Goal: Task Accomplishment & Management: Complete application form

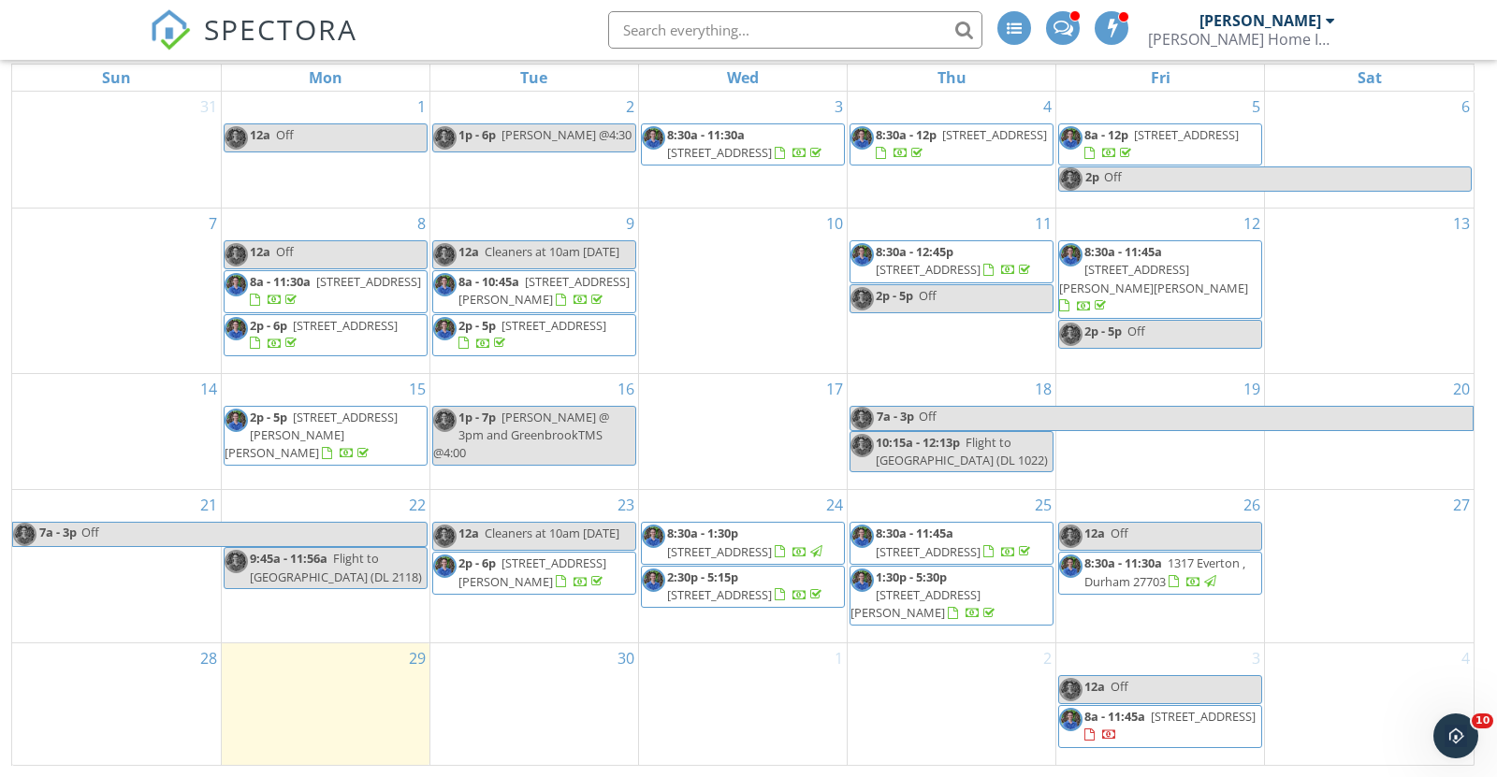
scroll to position [256, 0]
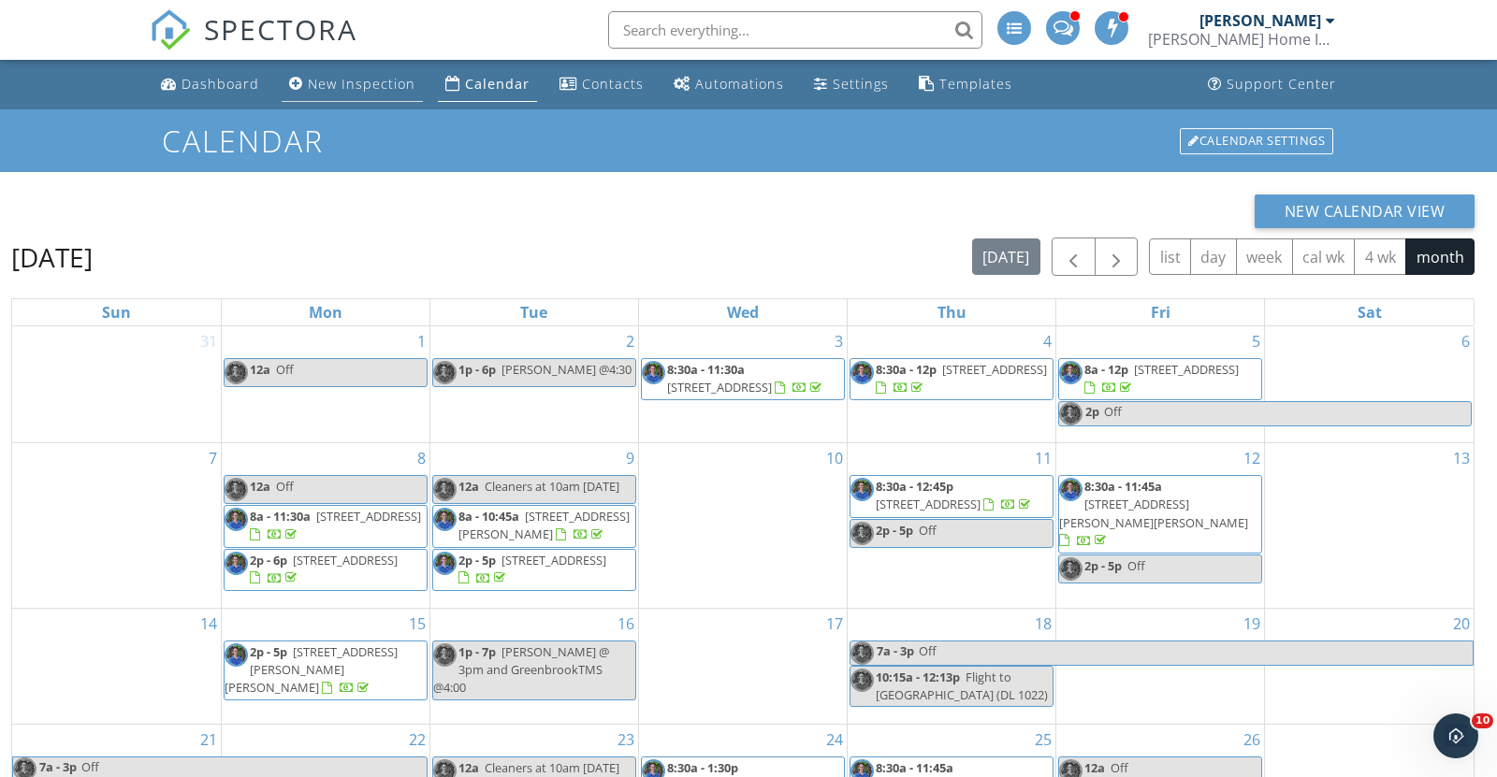
click at [326, 89] on div "New Inspection" at bounding box center [362, 84] width 108 height 18
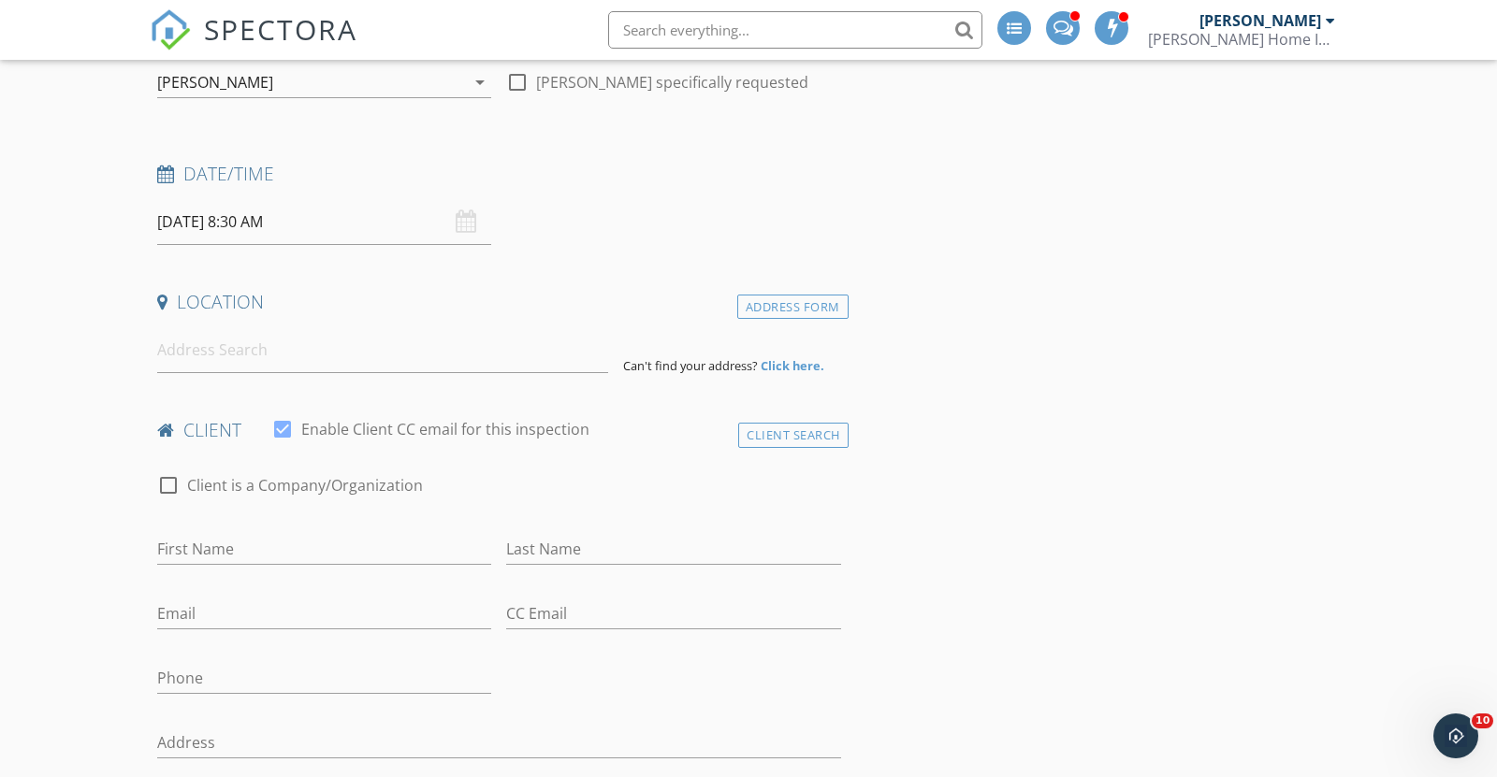
scroll to position [218, 0]
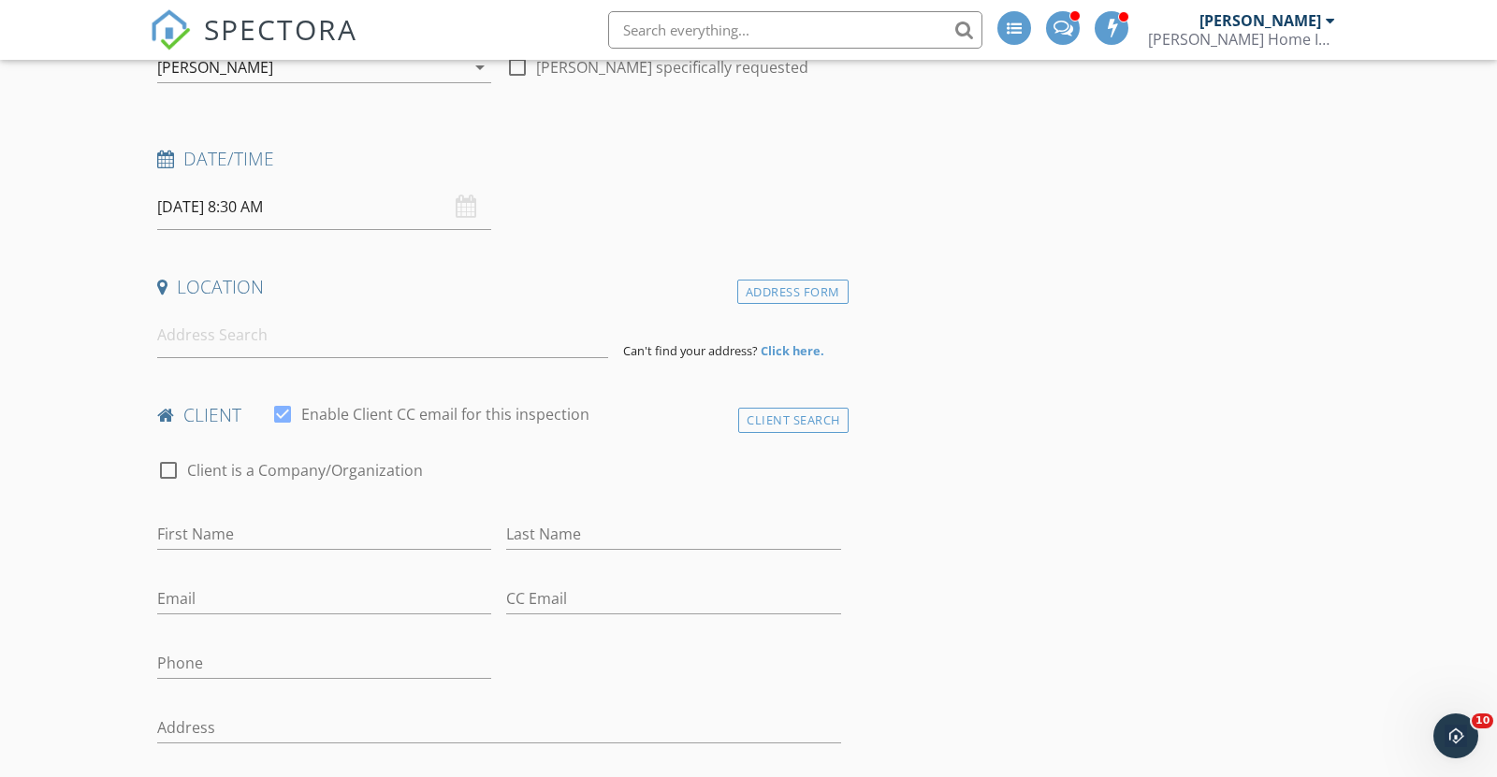
click at [464, 205] on div "09/30/2025 8:30 AM" at bounding box center [324, 207] width 334 height 46
click at [260, 206] on input "09/30/2025 8:30 AM" at bounding box center [324, 207] width 334 height 46
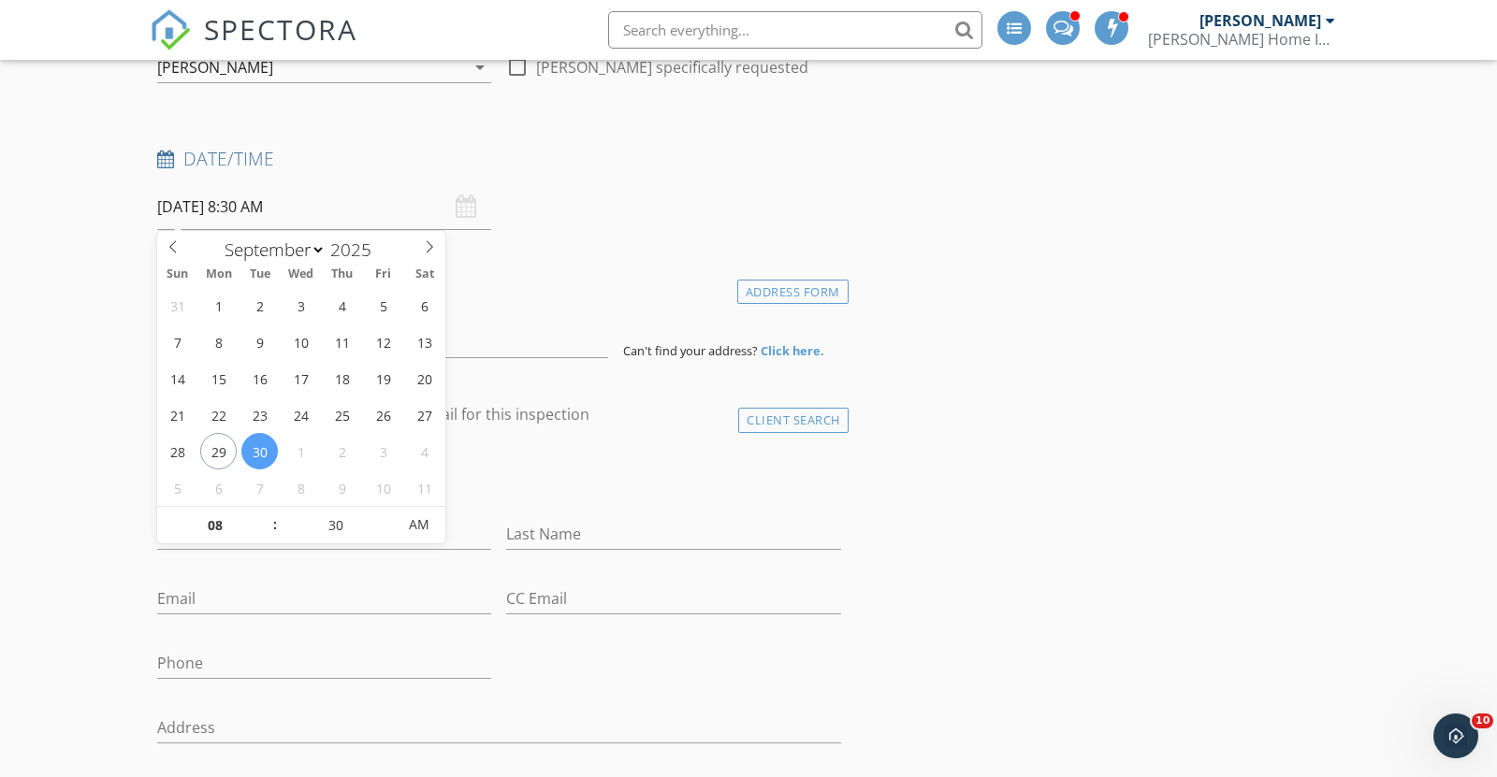
type input "12"
type input "00"
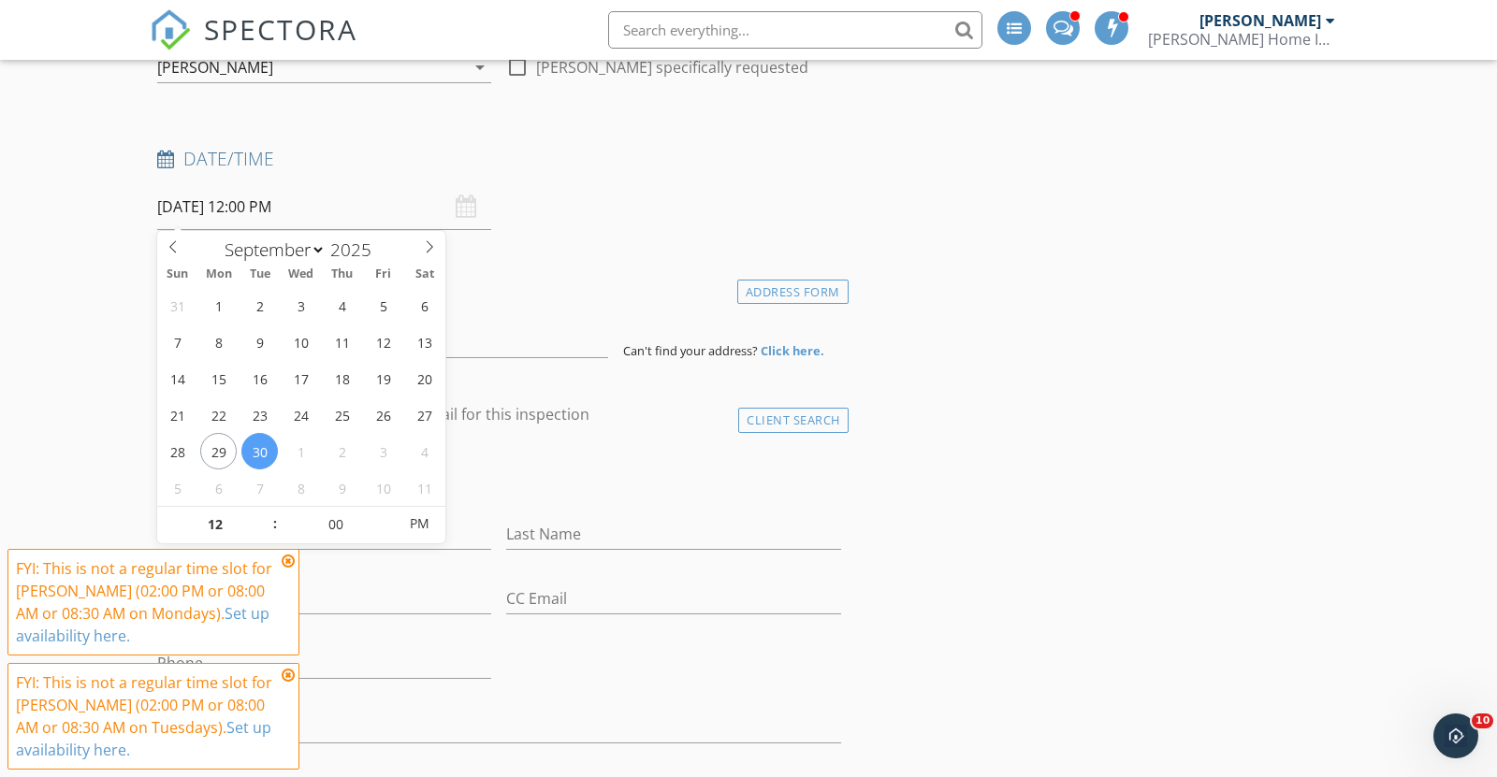
scroll to position [0, 0]
click at [253, 203] on input "09/30/2025 12:00 PM" at bounding box center [324, 207] width 334 height 46
type input "09/30/2025 12:00 AM"
click at [419, 524] on span "PM" at bounding box center [418, 524] width 51 height 37
click at [275, 528] on span ":" at bounding box center [275, 524] width 6 height 37
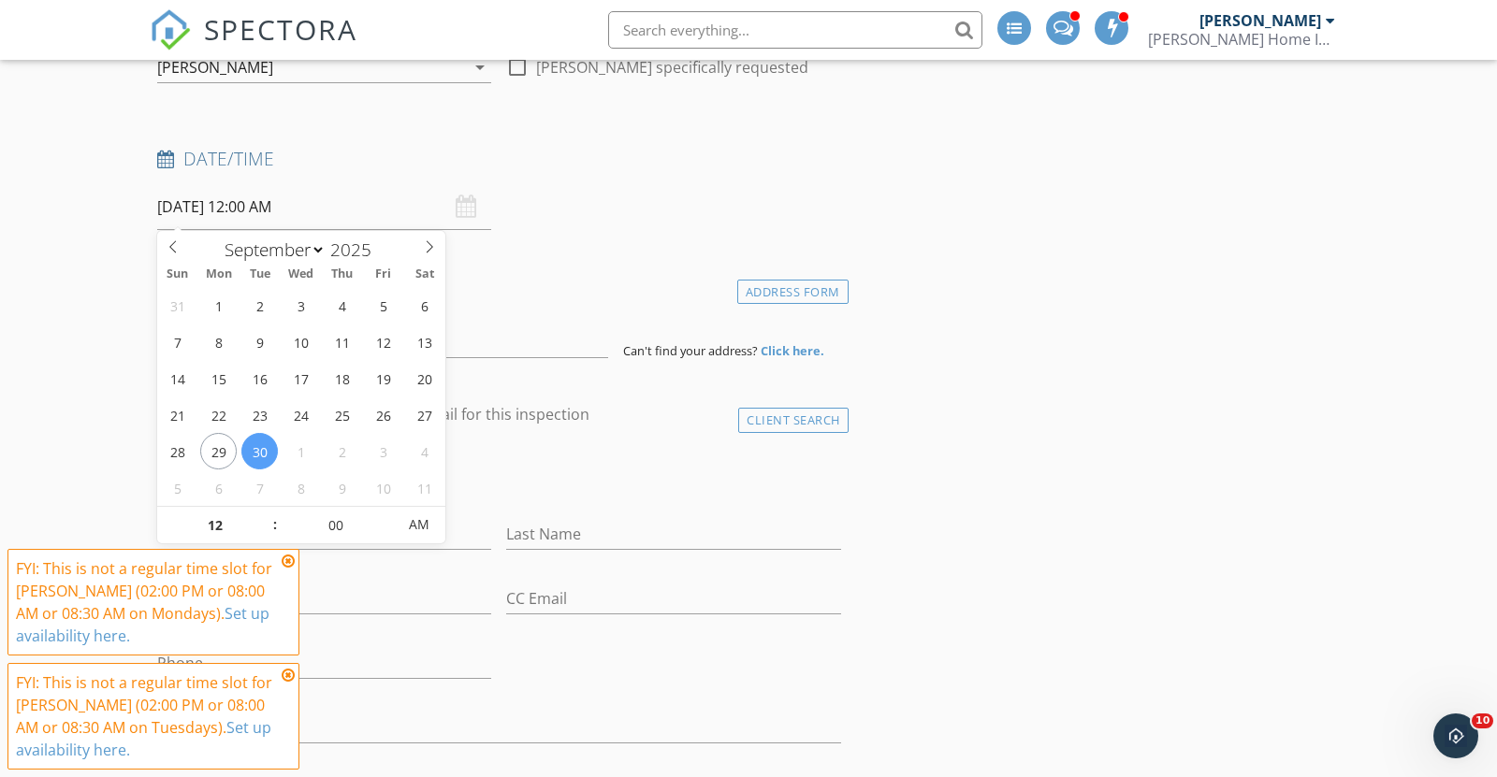
click at [275, 528] on span ":" at bounding box center [275, 524] width 6 height 37
click at [288, 561] on icon at bounding box center [288, 561] width 13 height 15
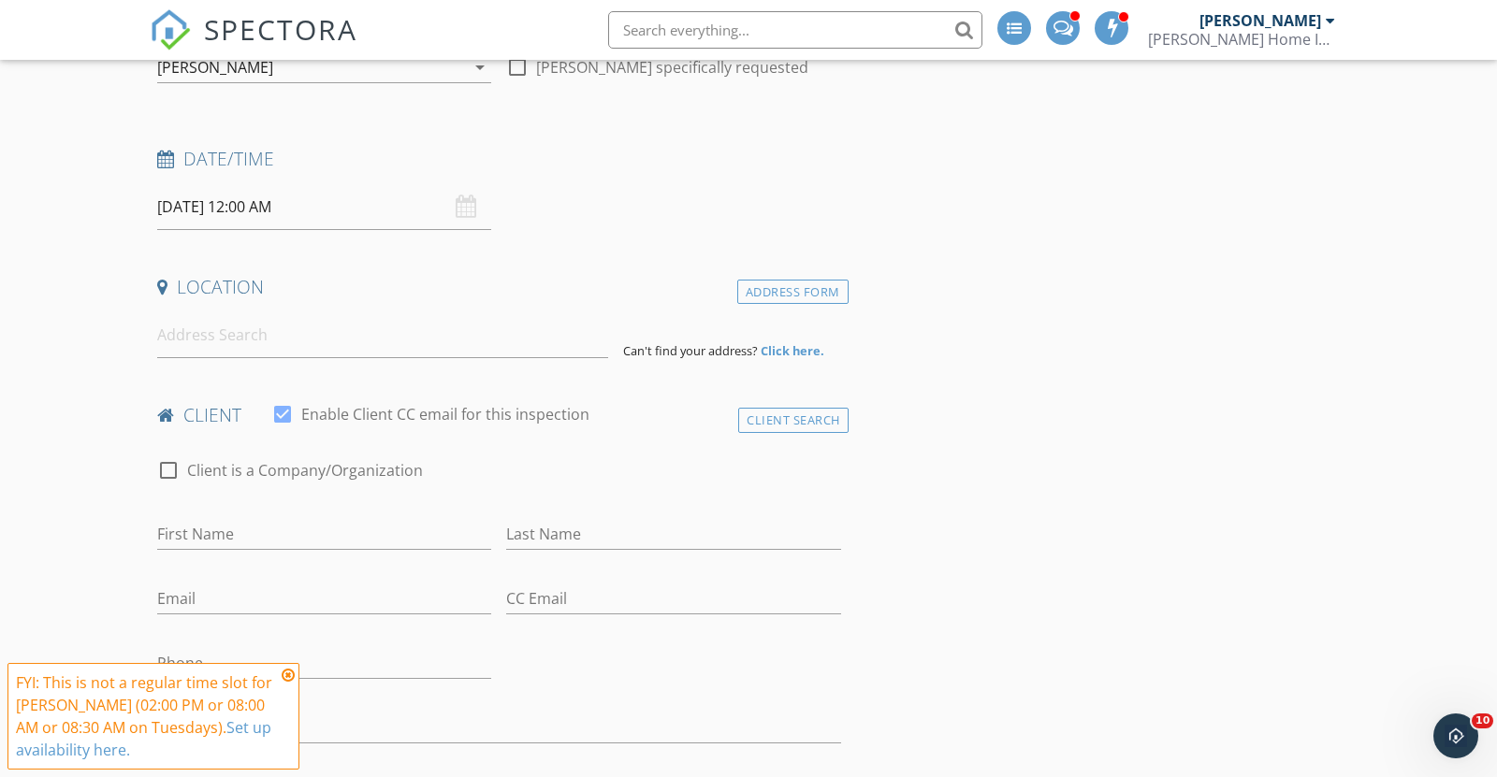
click at [291, 676] on icon at bounding box center [288, 675] width 13 height 15
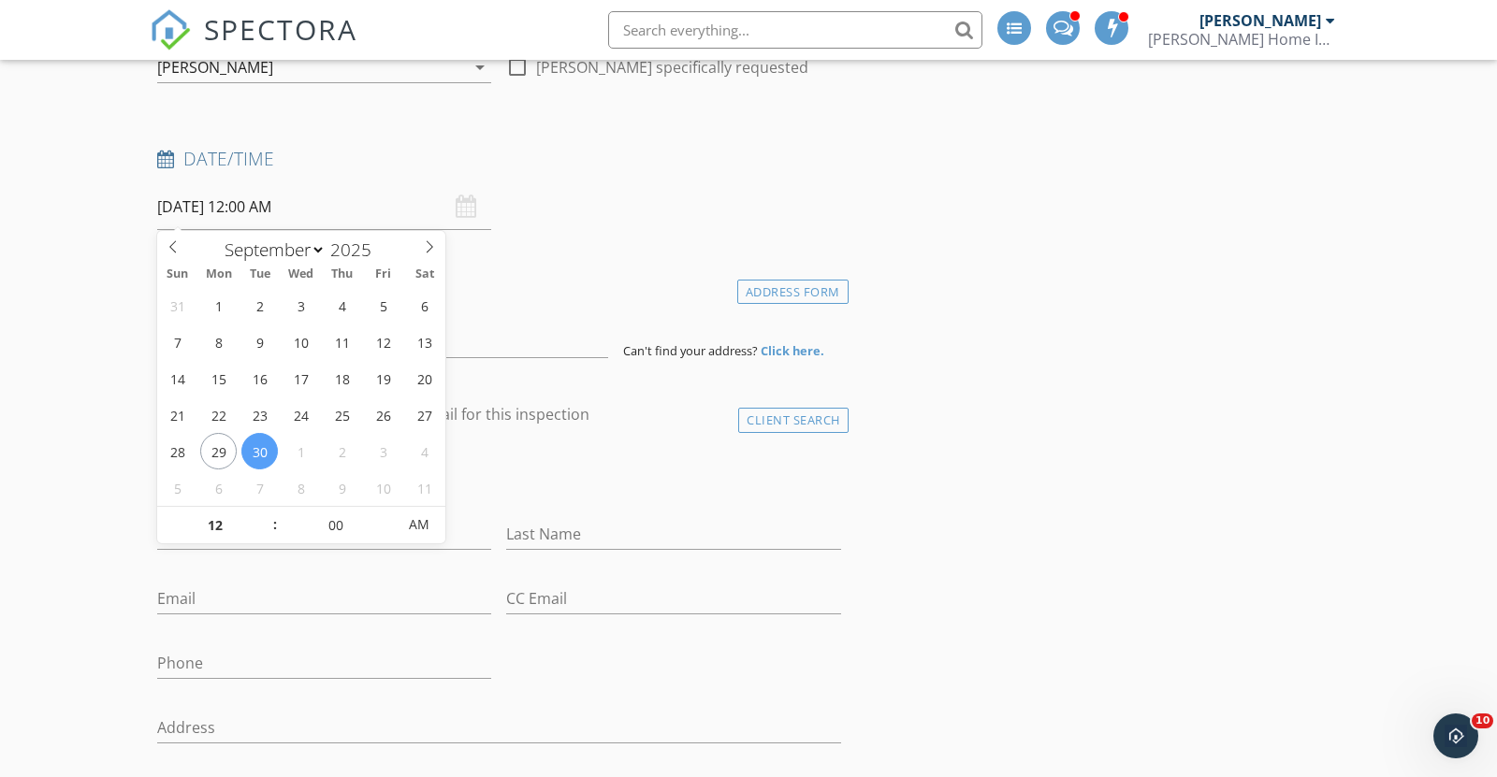
click at [258, 206] on input "09/30/2025 12:00 AM" at bounding box center [324, 207] width 334 height 46
type input "01"
type input "09/30/2025 1:00 AM"
click at [267, 513] on span at bounding box center [265, 516] width 13 height 19
type input "02"
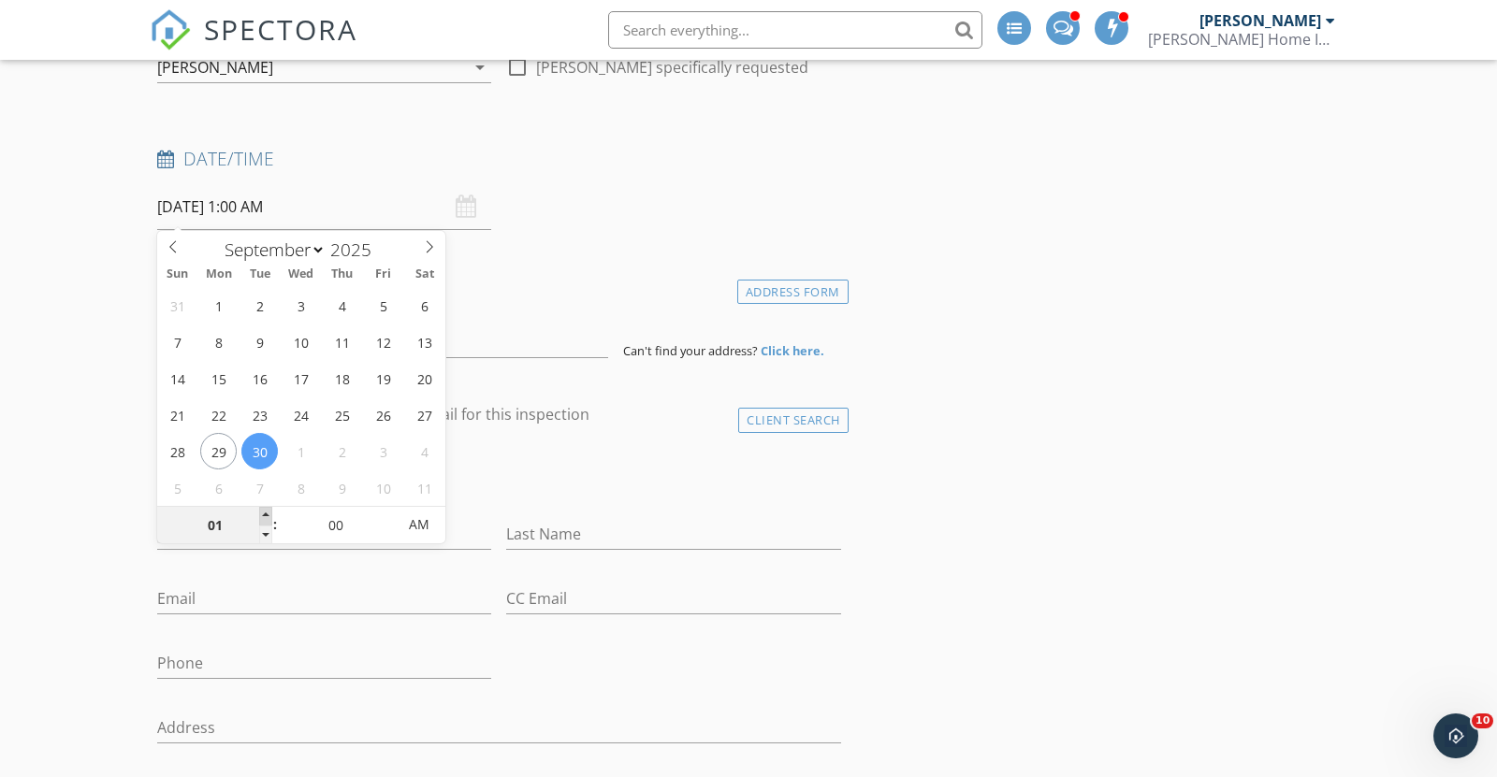
type input "09/30/2025 2:00 AM"
click at [267, 513] on span at bounding box center [265, 516] width 13 height 19
type input "03"
type input "09/30/2025 3:00 AM"
click at [267, 513] on span at bounding box center [265, 516] width 13 height 19
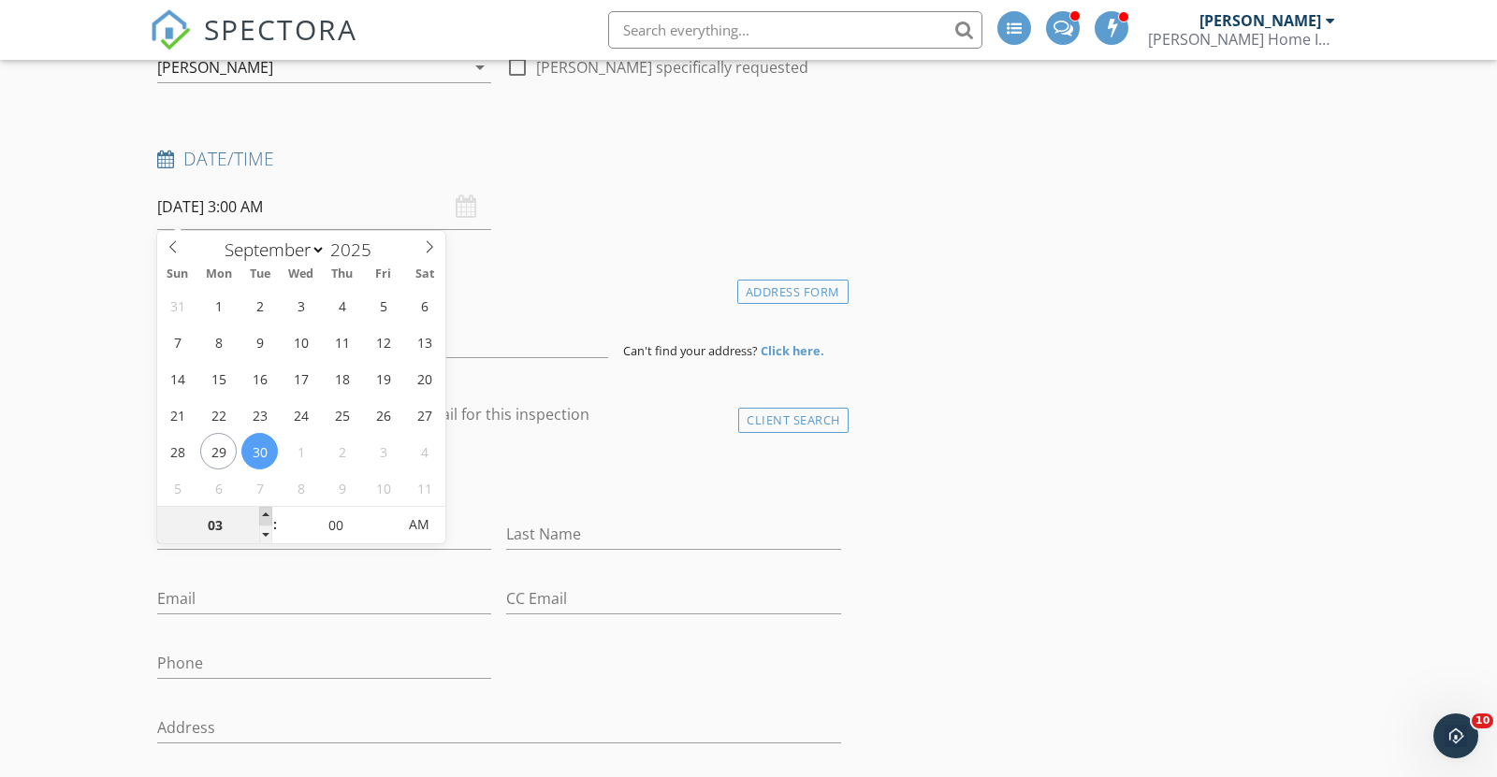
type input "04"
type input "09/30/2025 4:00 AM"
click at [267, 513] on span at bounding box center [265, 516] width 13 height 19
type input "05"
type input "09/30/2025 5:00 AM"
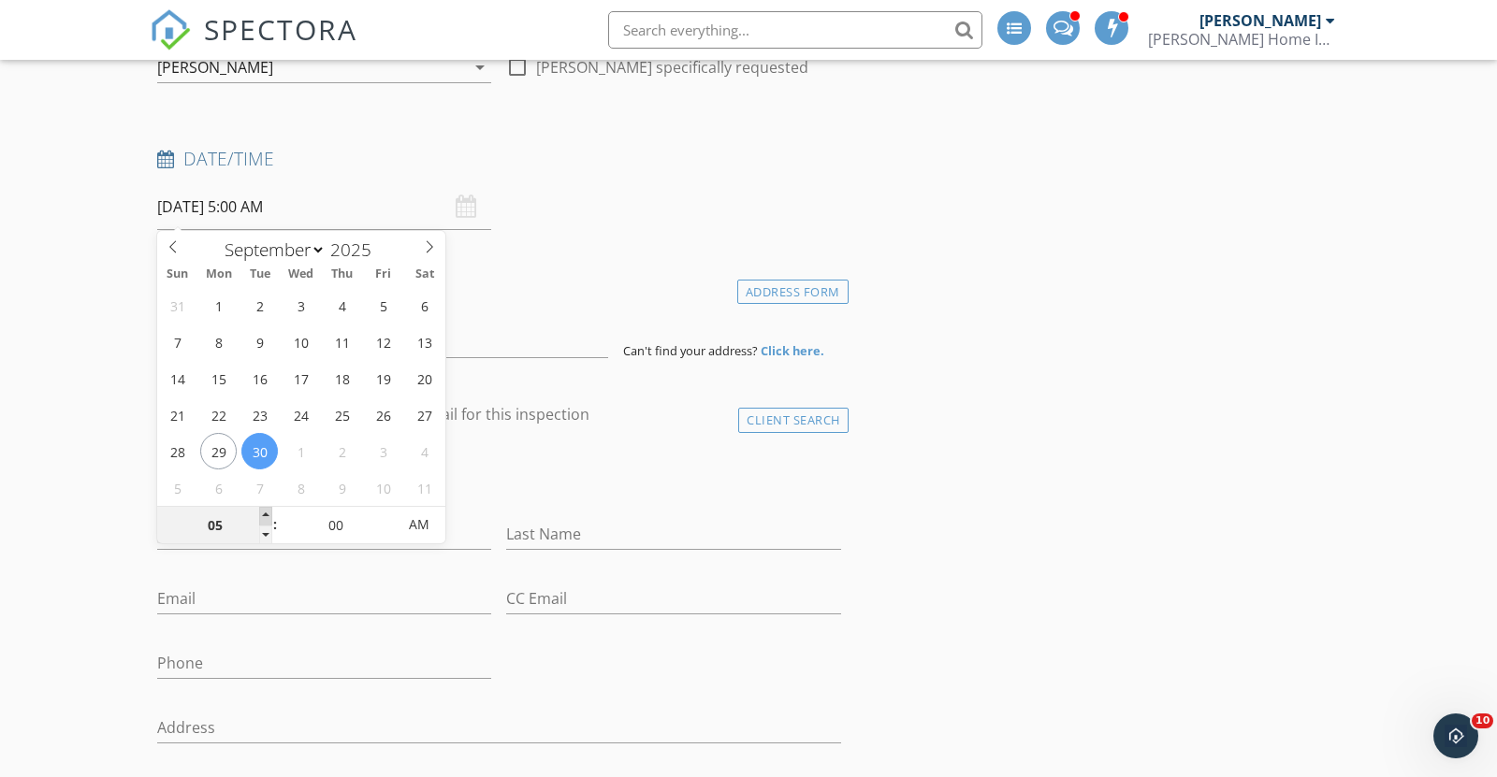
click at [267, 513] on span at bounding box center [265, 516] width 13 height 19
type input "06"
type input "09/30/2025 6:00 AM"
click at [267, 513] on span at bounding box center [265, 516] width 13 height 19
type input "07"
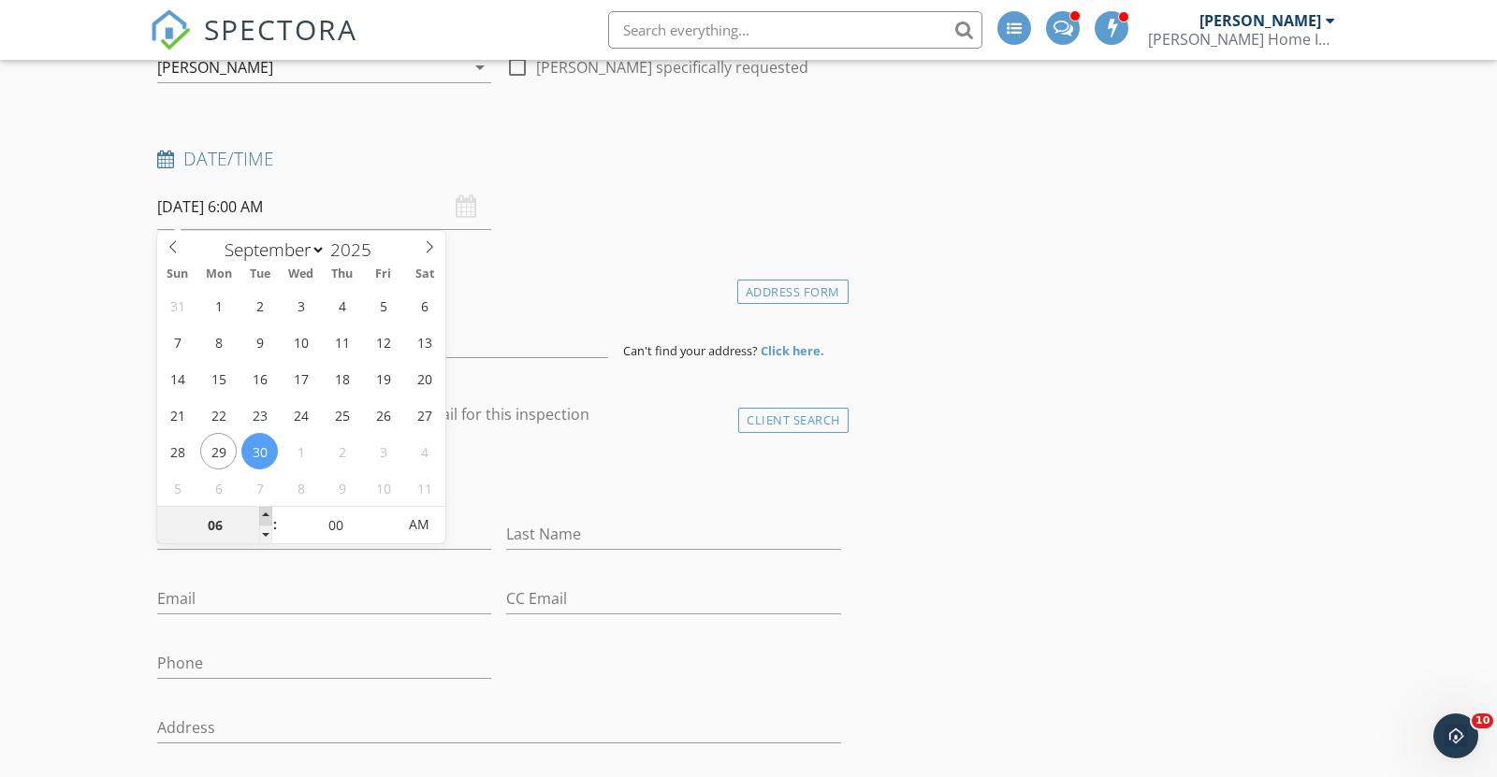
type input "09/30/2025 7:00 AM"
click at [267, 513] on span at bounding box center [265, 516] width 13 height 19
type input "08"
type input "09/30/2025 8:00 AM"
click at [267, 513] on span at bounding box center [265, 516] width 13 height 19
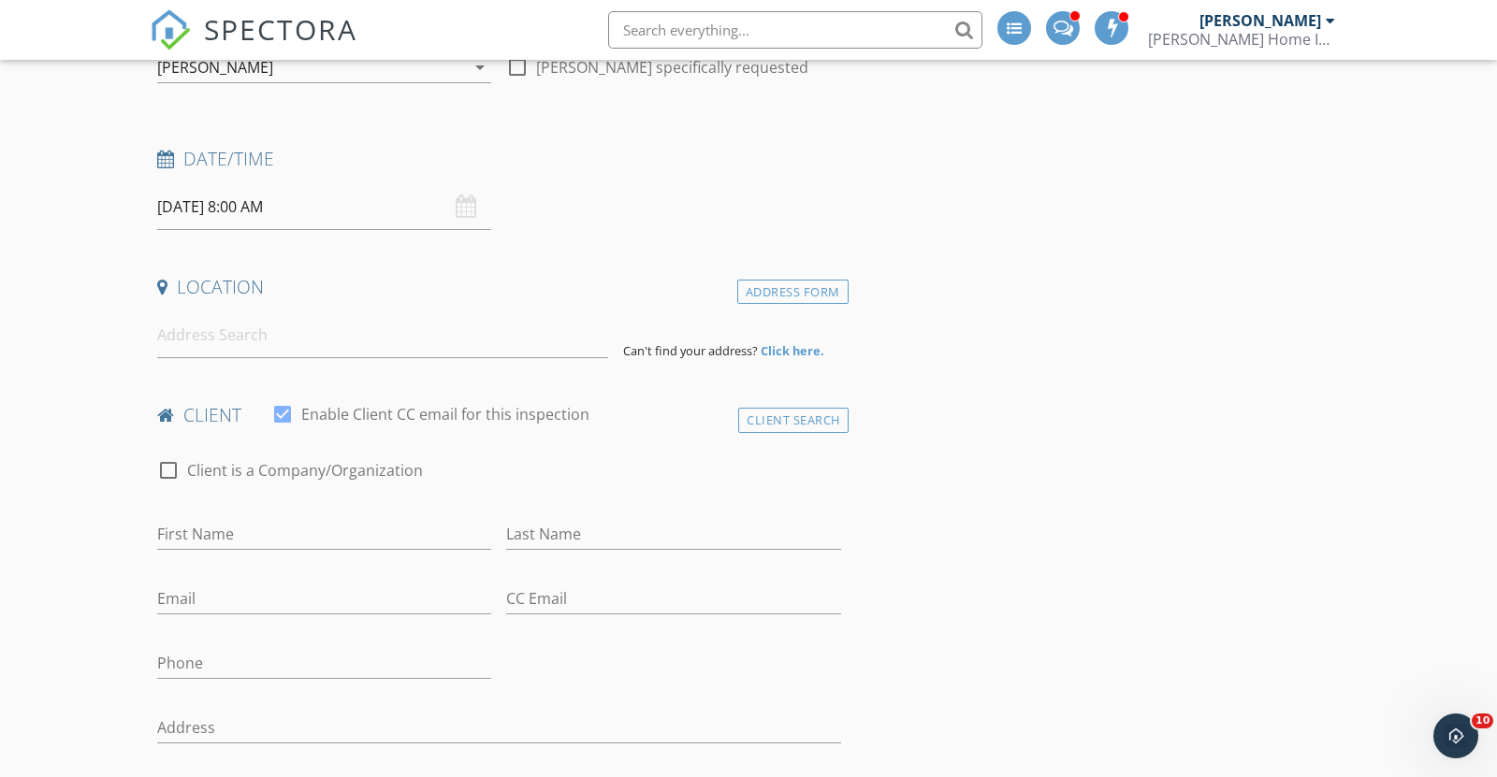
click at [315, 340] on input at bounding box center [382, 335] width 451 height 46
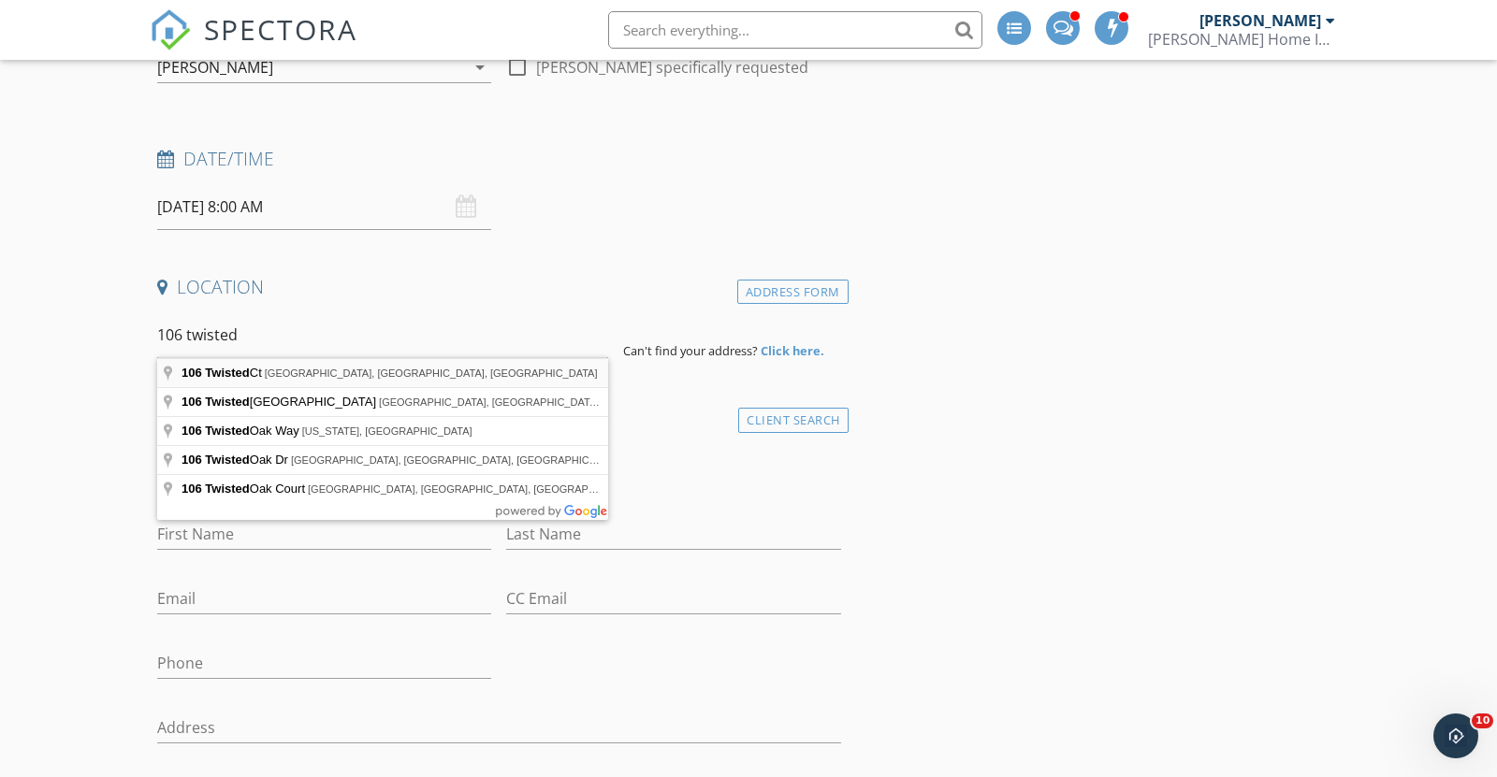
type input "106 Twisted Ct, Hillsborough, NC, USA"
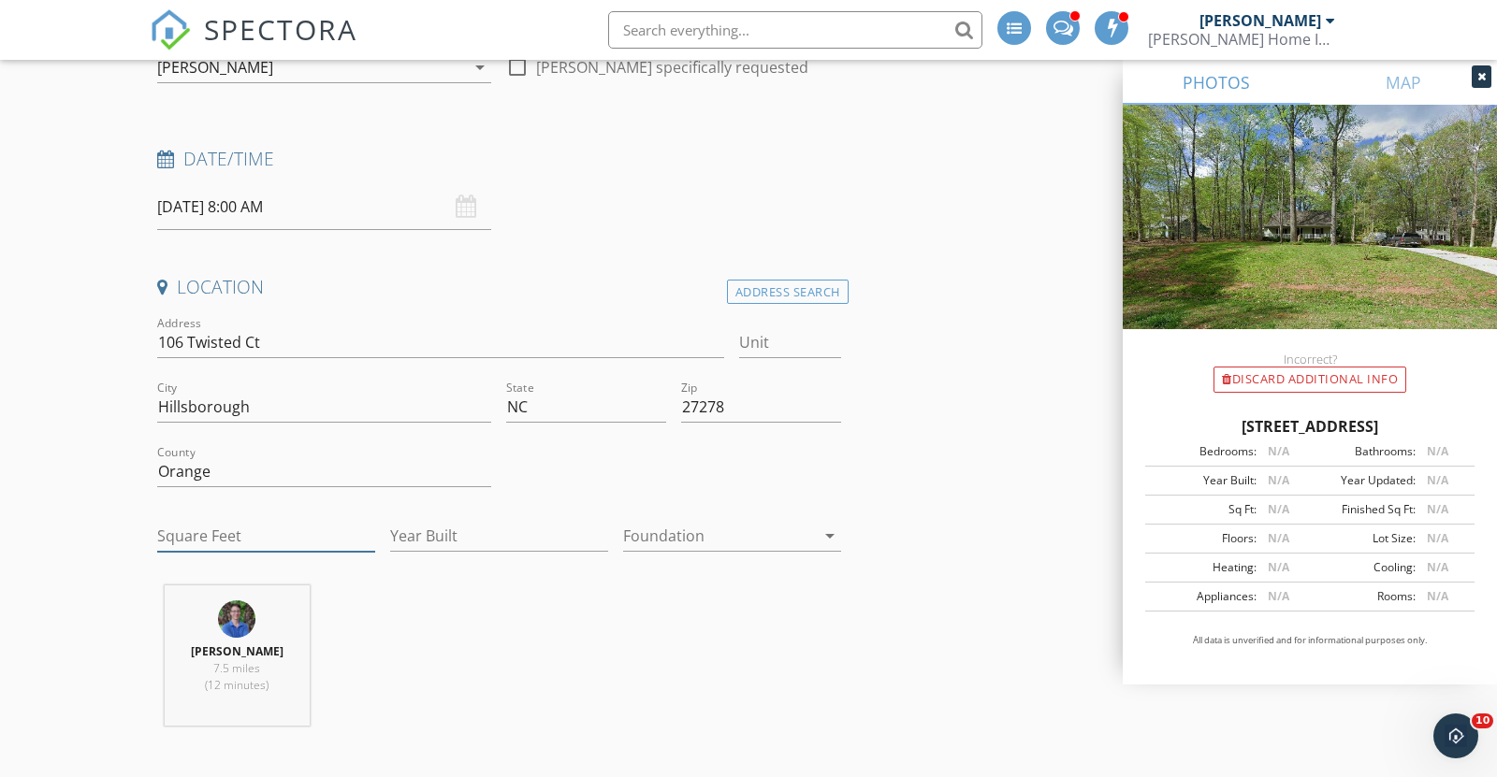
click at [293, 533] on input "Square Feet" at bounding box center [266, 536] width 218 height 31
type input "1231"
click at [554, 540] on input "Year Built" at bounding box center [499, 536] width 218 height 31
type input "1986"
click at [830, 531] on icon "arrow_drop_down" at bounding box center [829, 536] width 22 height 22
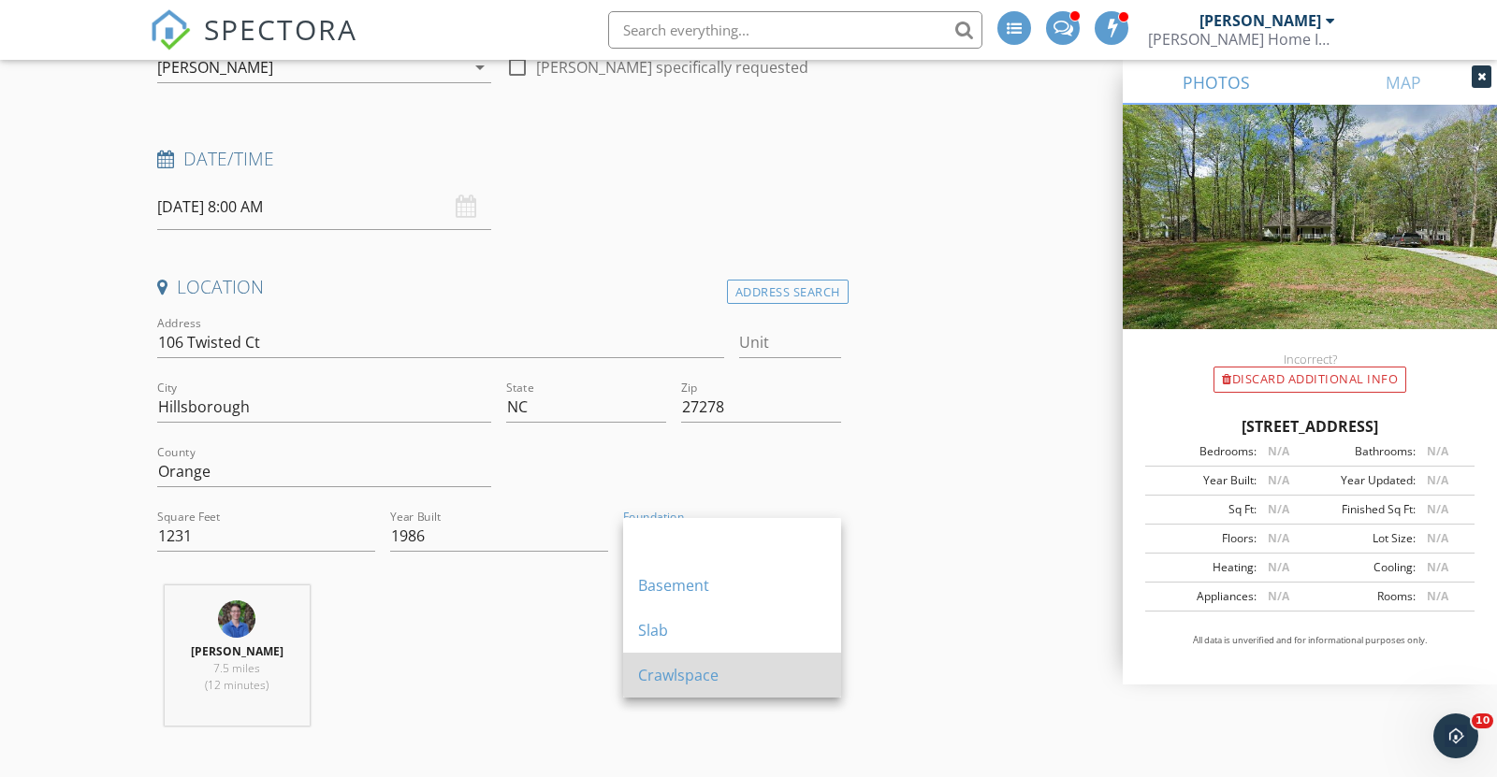
click at [771, 680] on div "Crawlspace" at bounding box center [732, 675] width 188 height 22
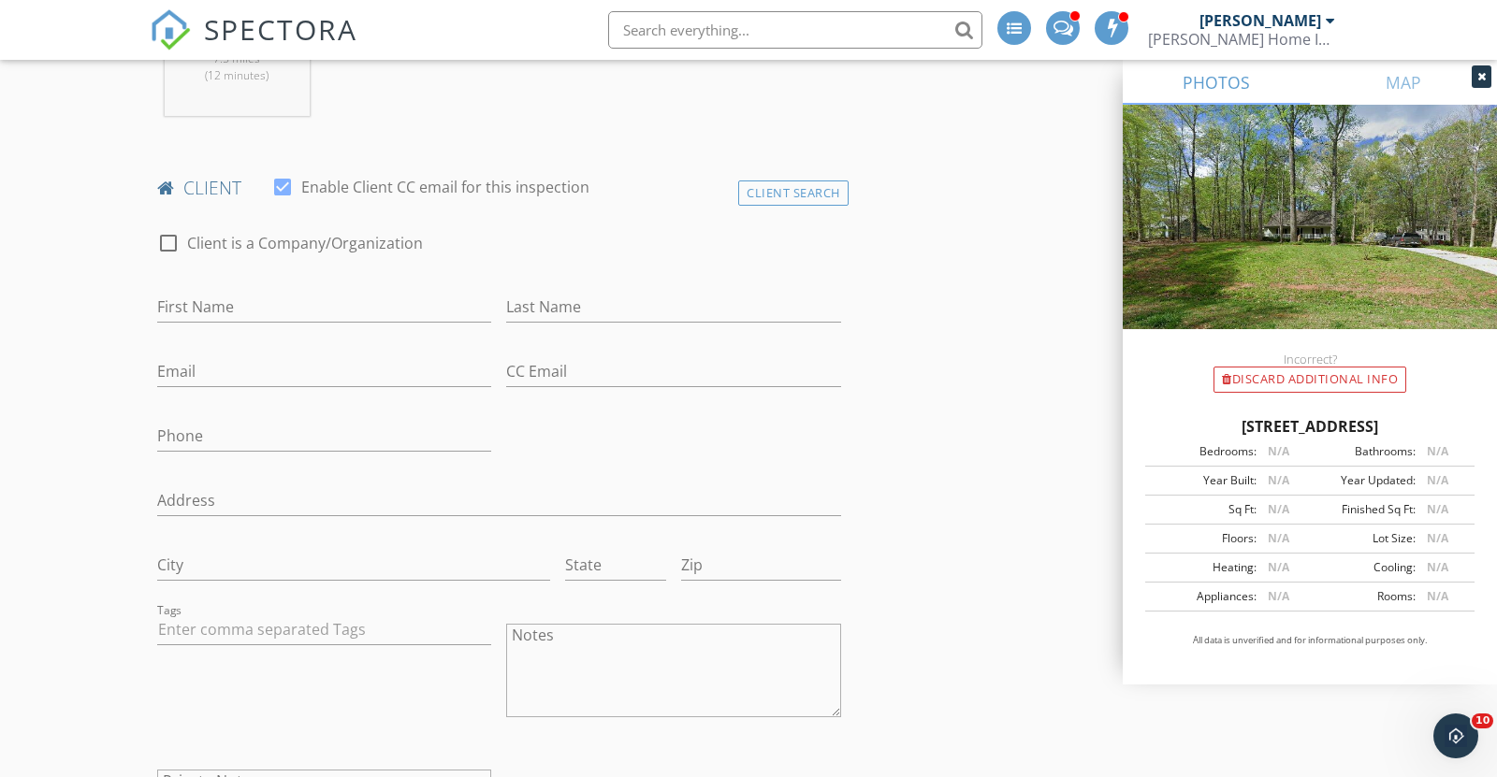
scroll to position [826, 0]
click at [267, 304] on input "First Name" at bounding box center [324, 309] width 334 height 31
type input "Susan"
click at [536, 307] on input "Cartright" at bounding box center [673, 309] width 334 height 31
type input "Cartwright"
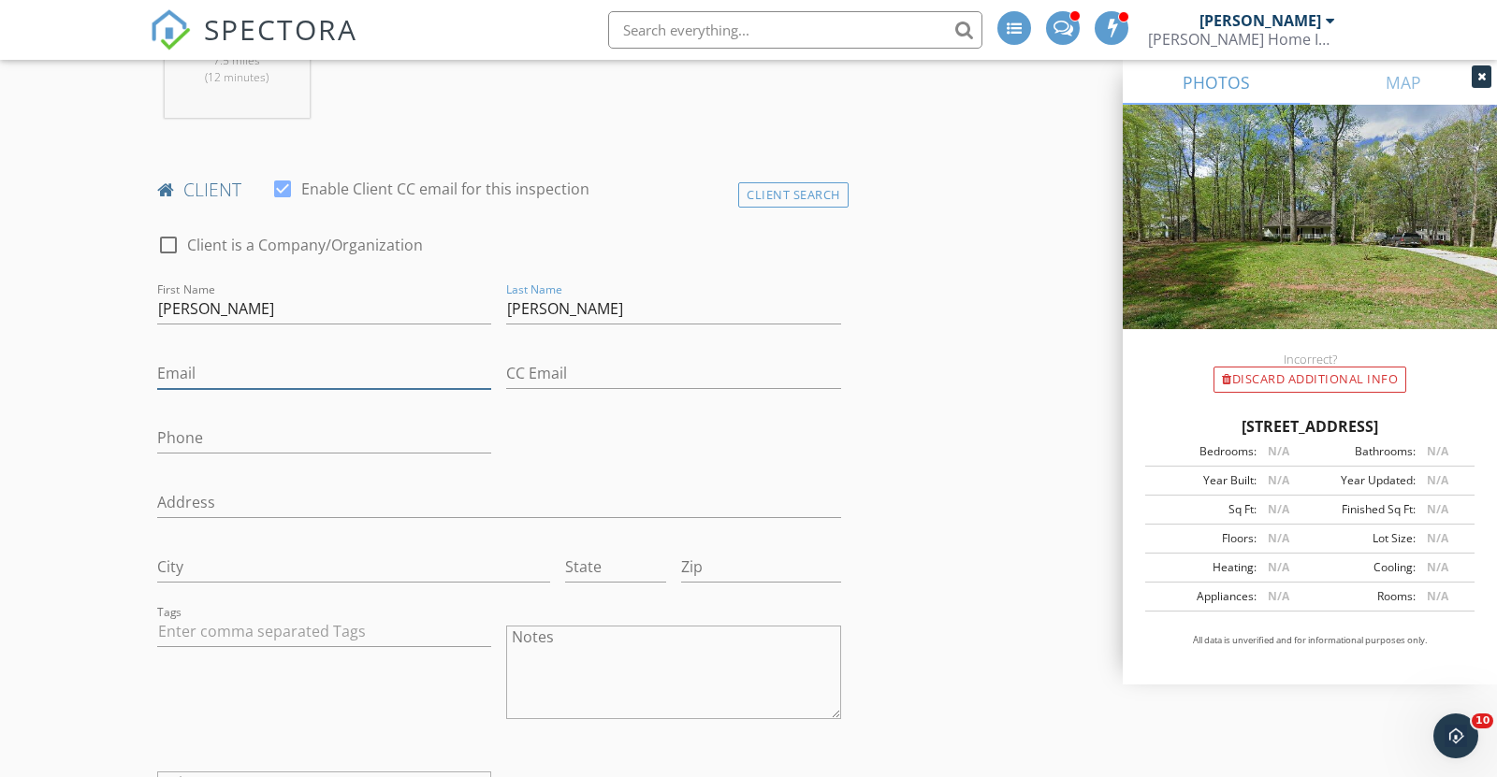
click at [324, 372] on input "Email" at bounding box center [324, 373] width 334 height 31
type input "susanpcartwright1948@gmail.com"
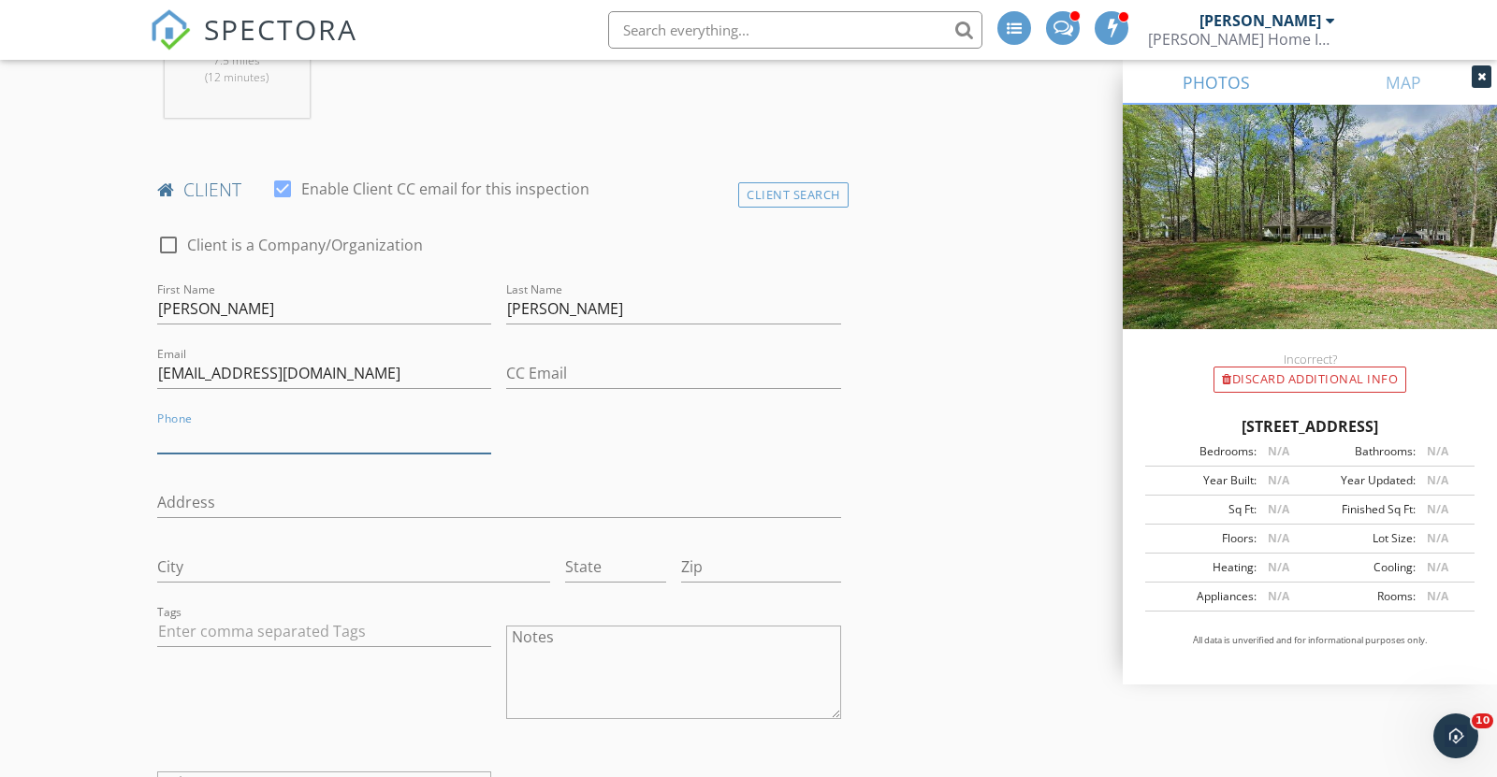
click at [223, 434] on input "Phone" at bounding box center [324, 438] width 334 height 31
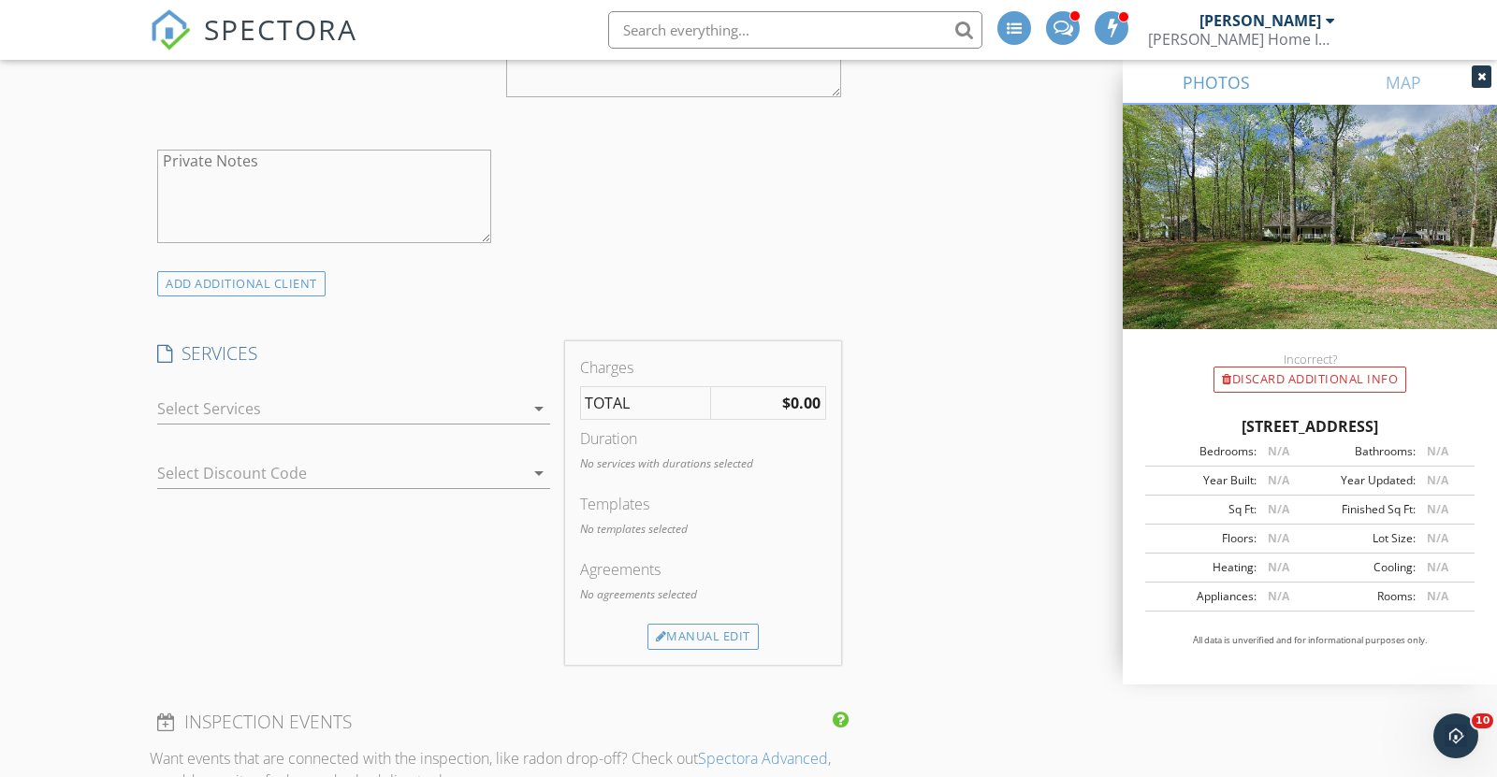
scroll to position [1443, 0]
type input "919-637-8001"
click at [541, 408] on icon "arrow_drop_down" at bounding box center [539, 413] width 22 height 22
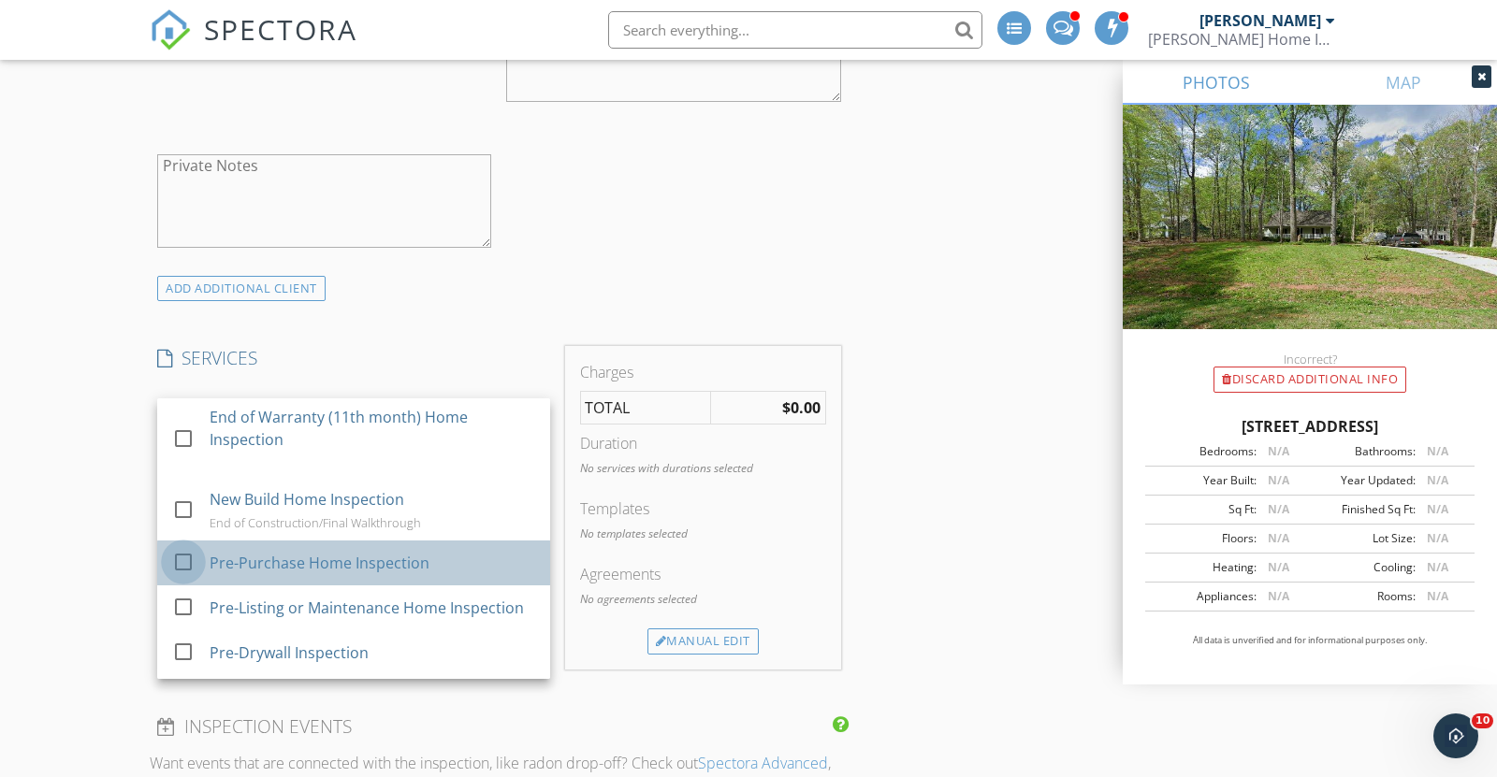
click at [181, 555] on div at bounding box center [183, 562] width 32 height 32
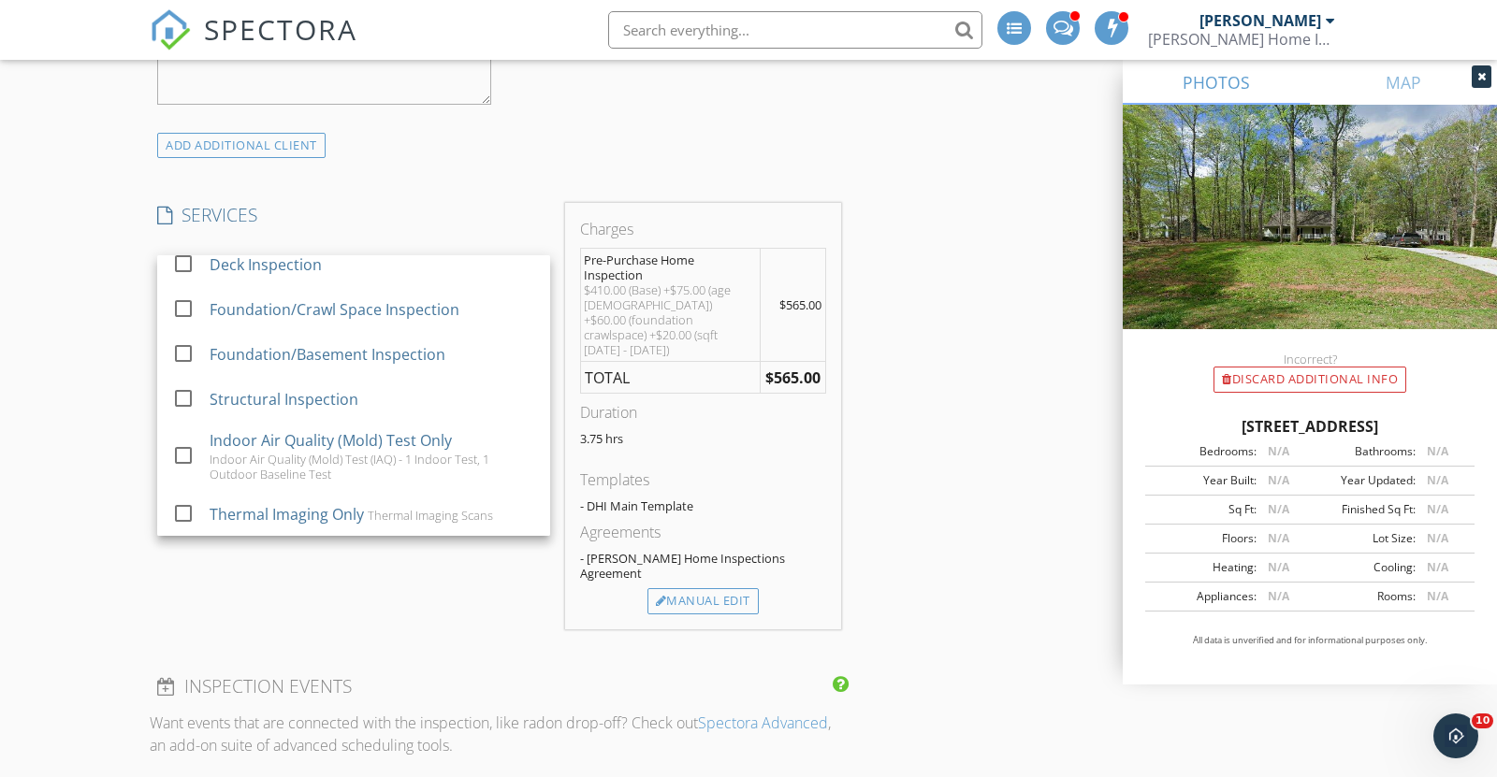
scroll to position [1567, 0]
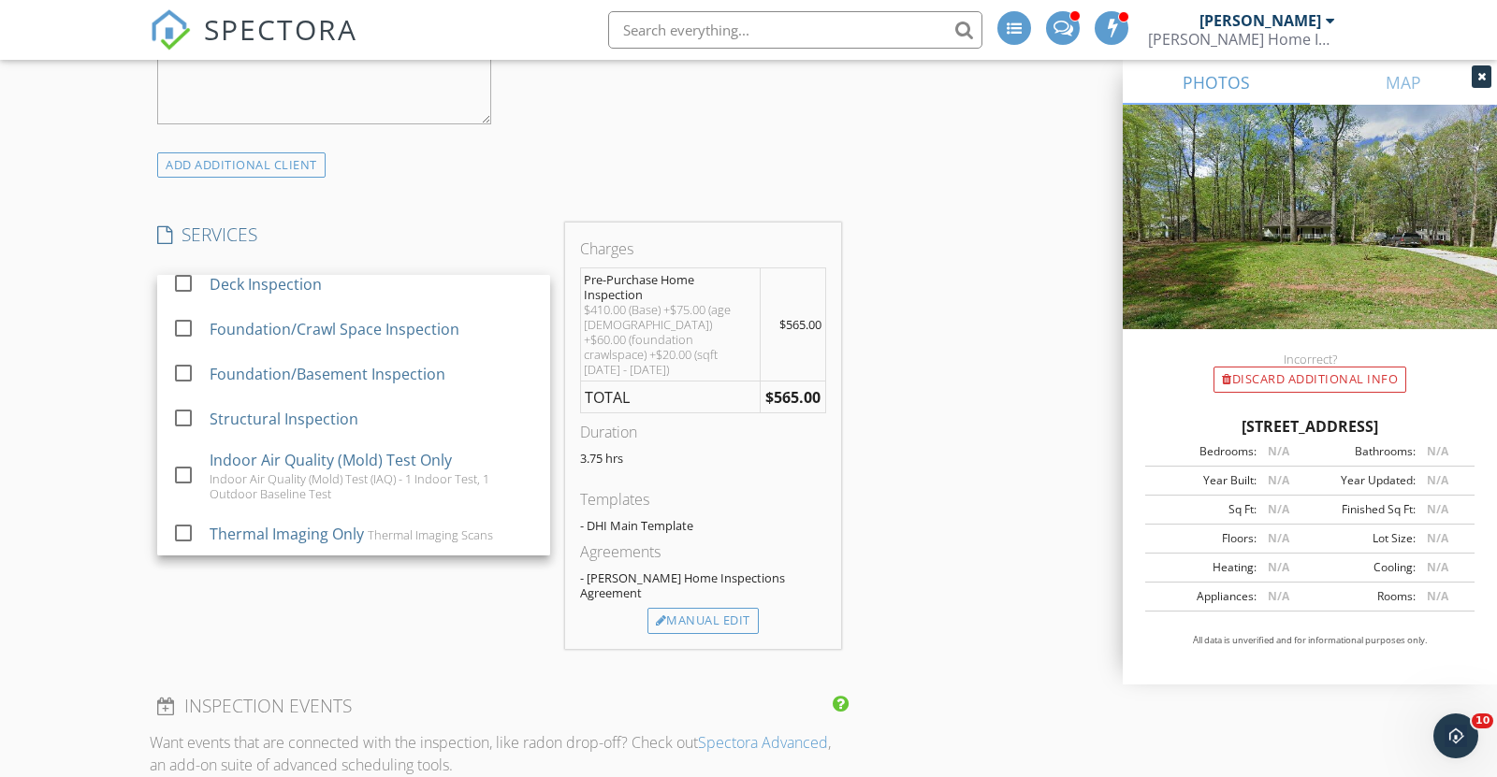
click at [98, 595] on div "New Inspection Click here to use the New Order Form INSPECTOR(S) check_box Rick…" at bounding box center [748, 555] width 1497 height 4024
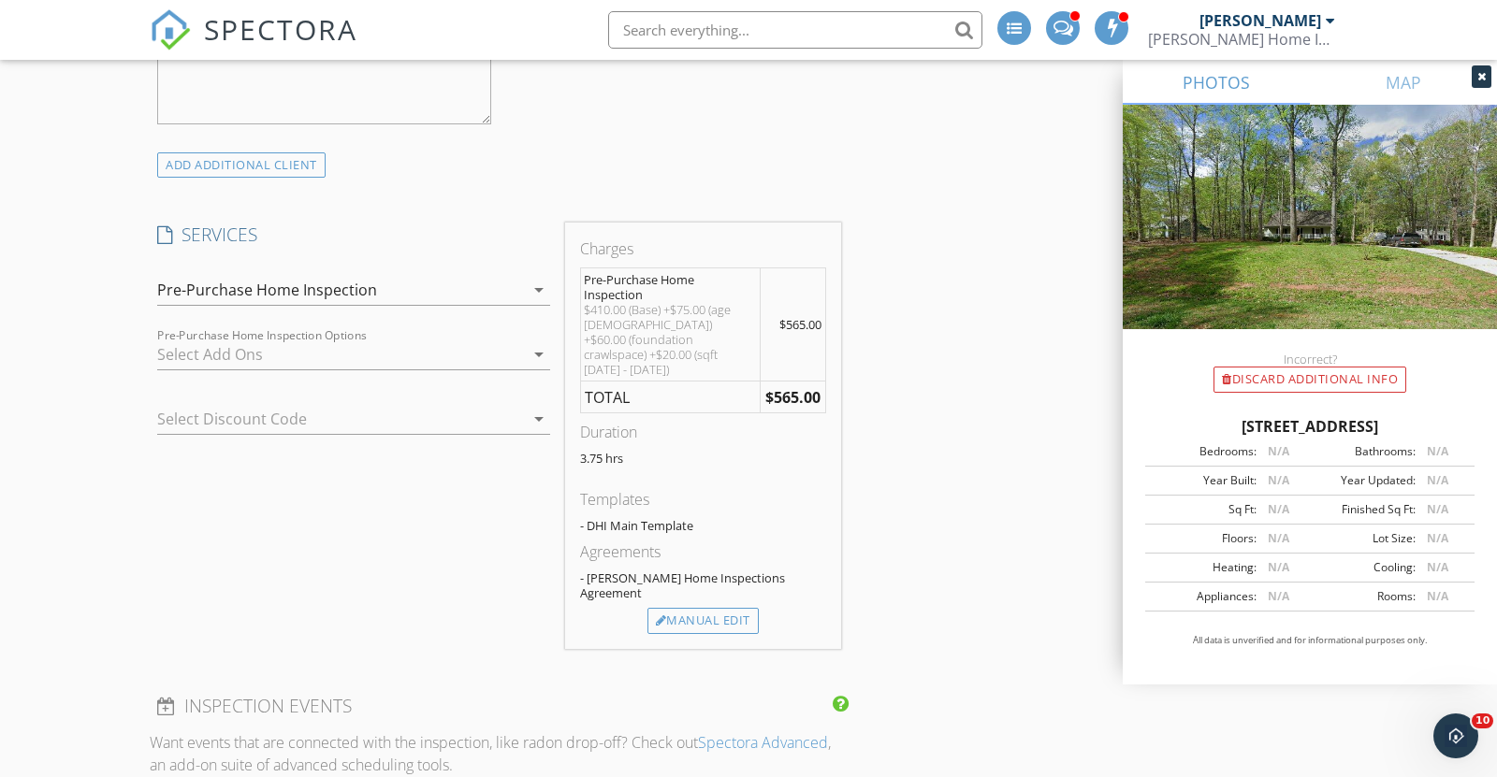
click at [539, 348] on icon "arrow_drop_down" at bounding box center [539, 354] width 22 height 22
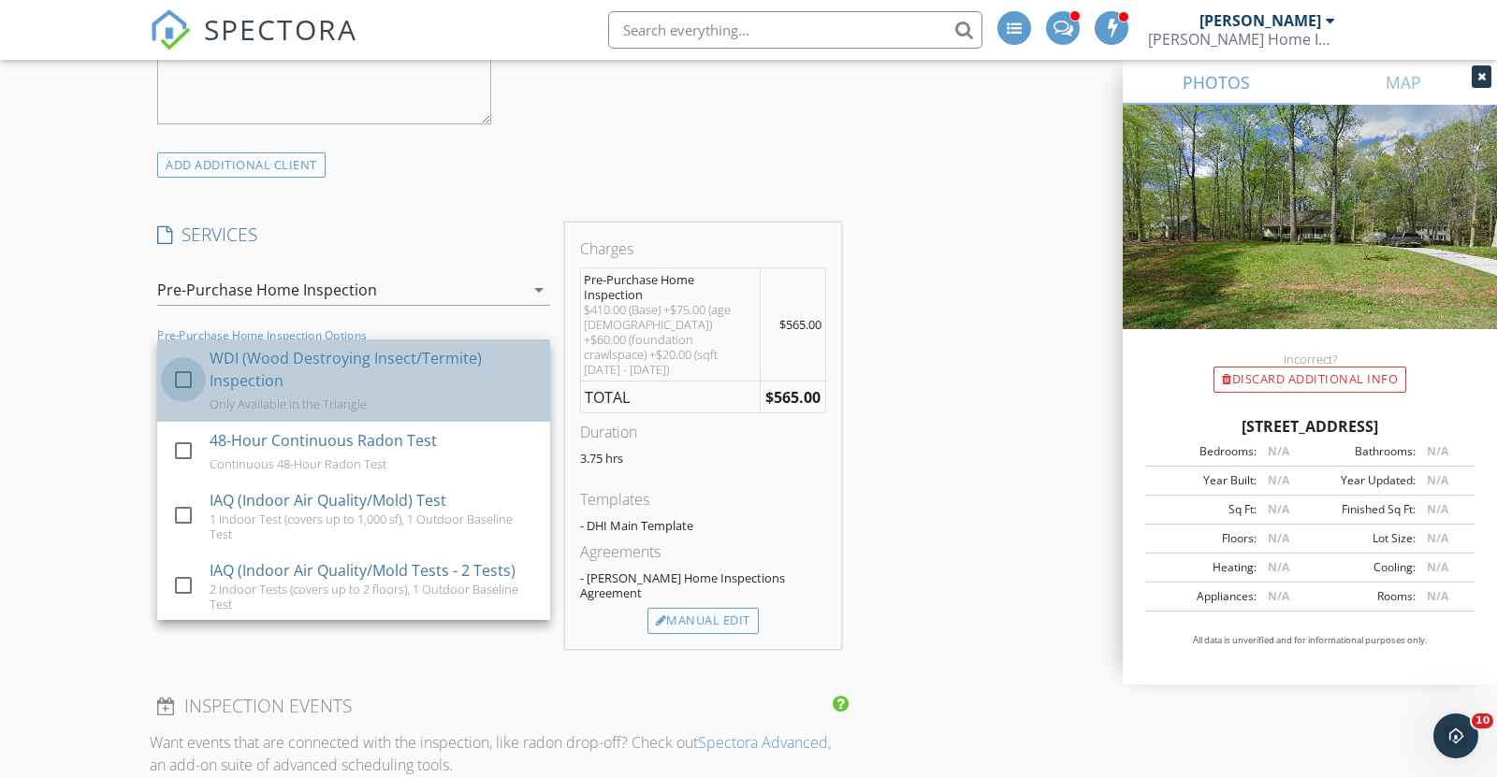
click at [180, 377] on div at bounding box center [183, 380] width 32 height 32
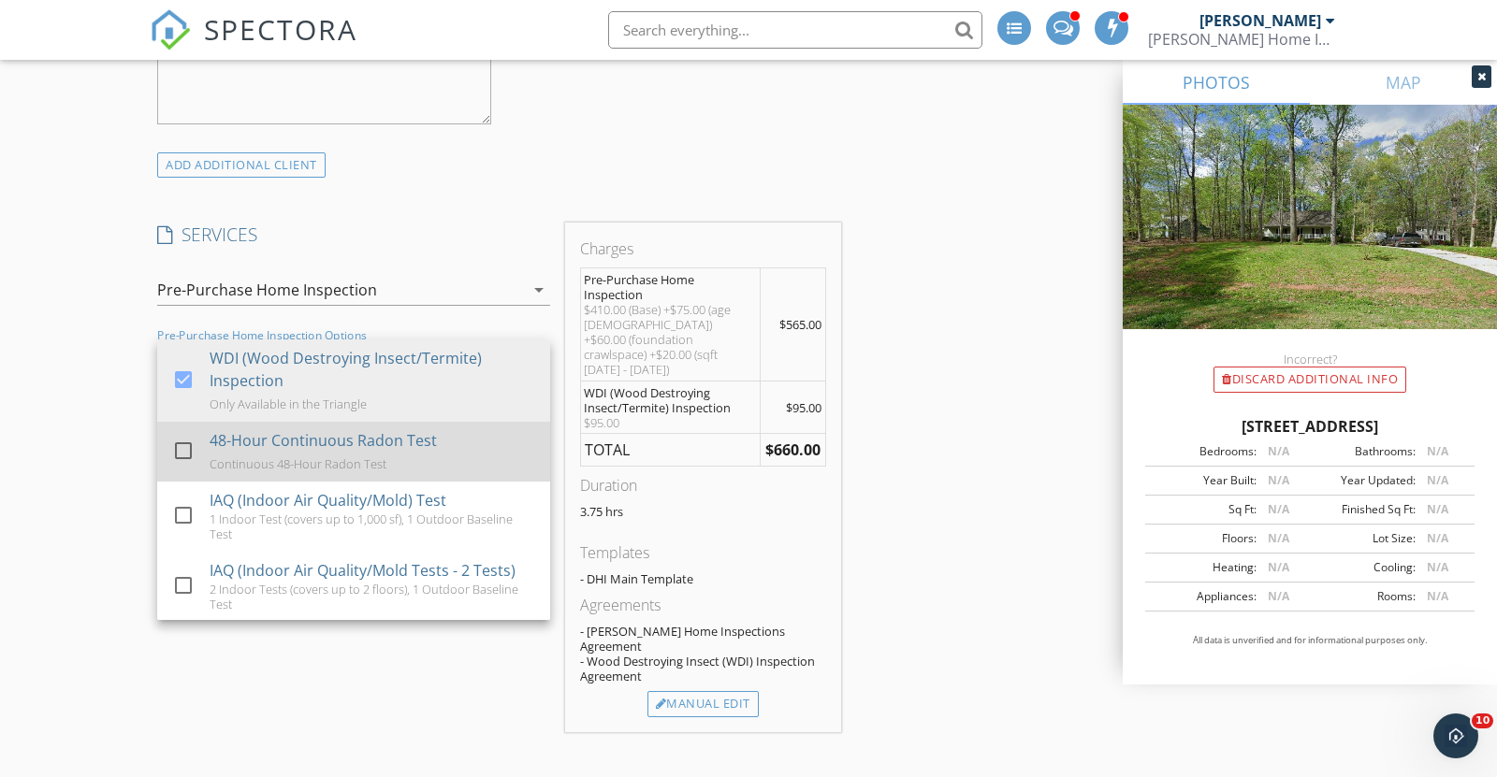
click at [181, 443] on div at bounding box center [183, 451] width 32 height 32
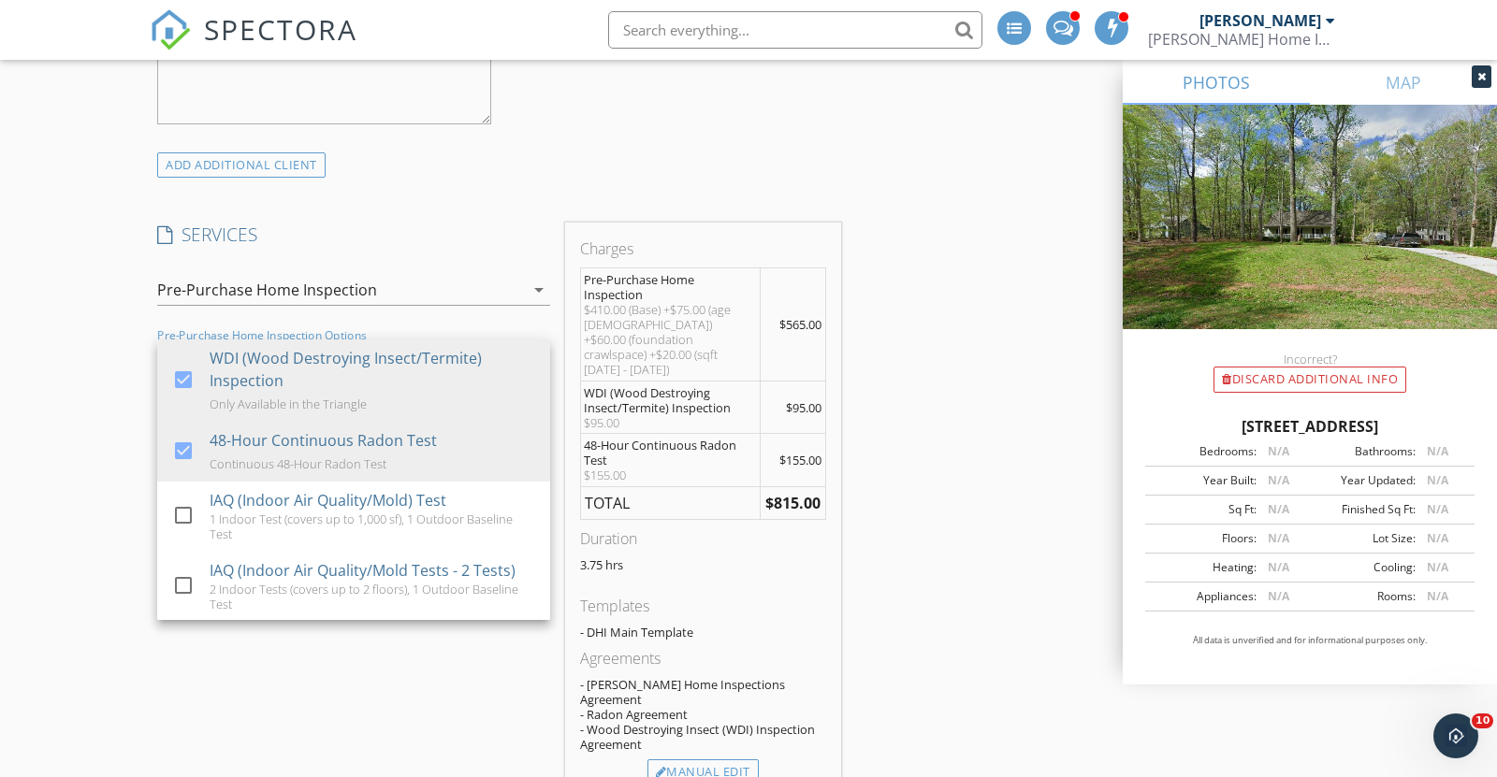
click at [995, 533] on div "INSPECTOR(S) check_box Rick Doherty PRIMARY Rick Doherty arrow_drop_down check_…" at bounding box center [748, 661] width 1197 height 4022
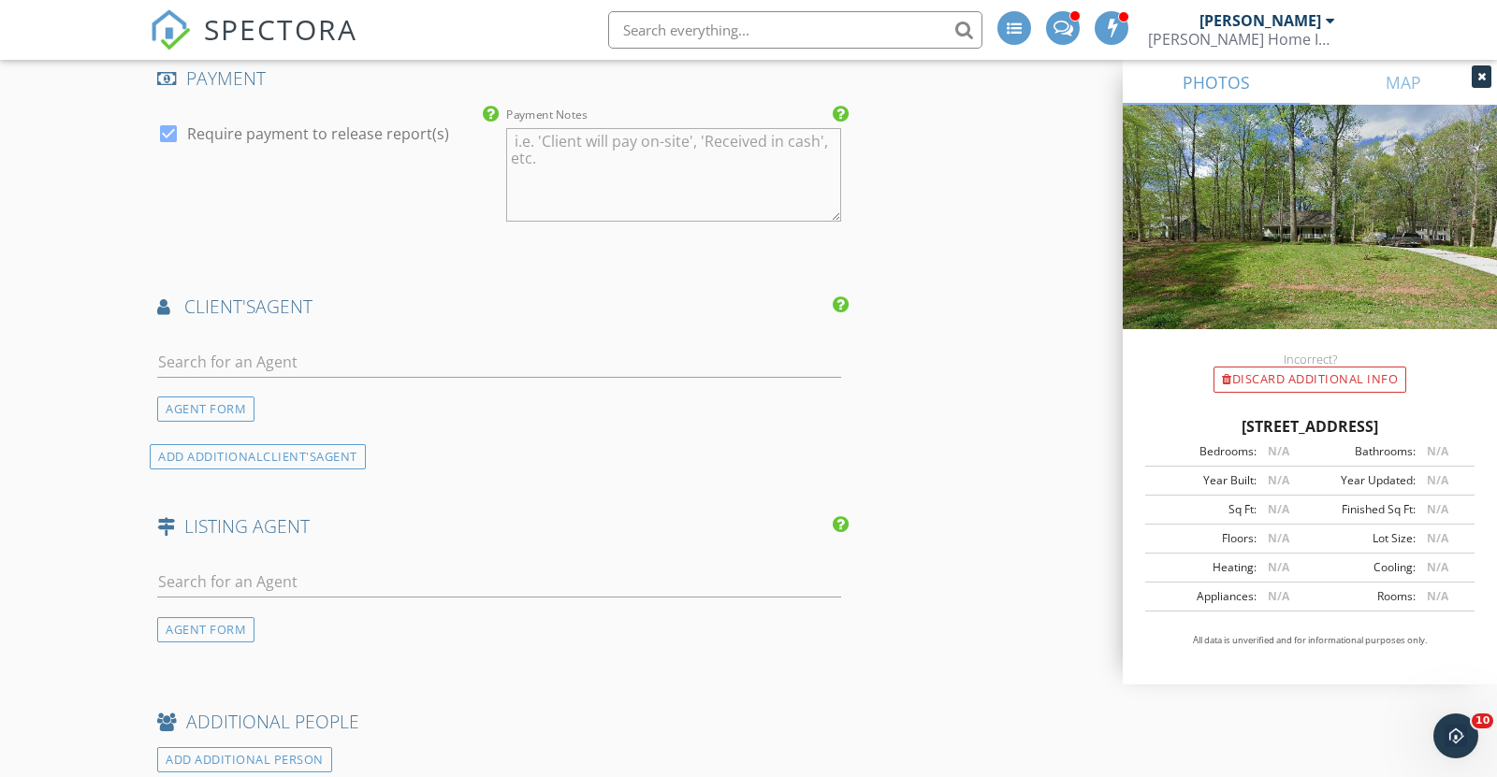
scroll to position [2472, 0]
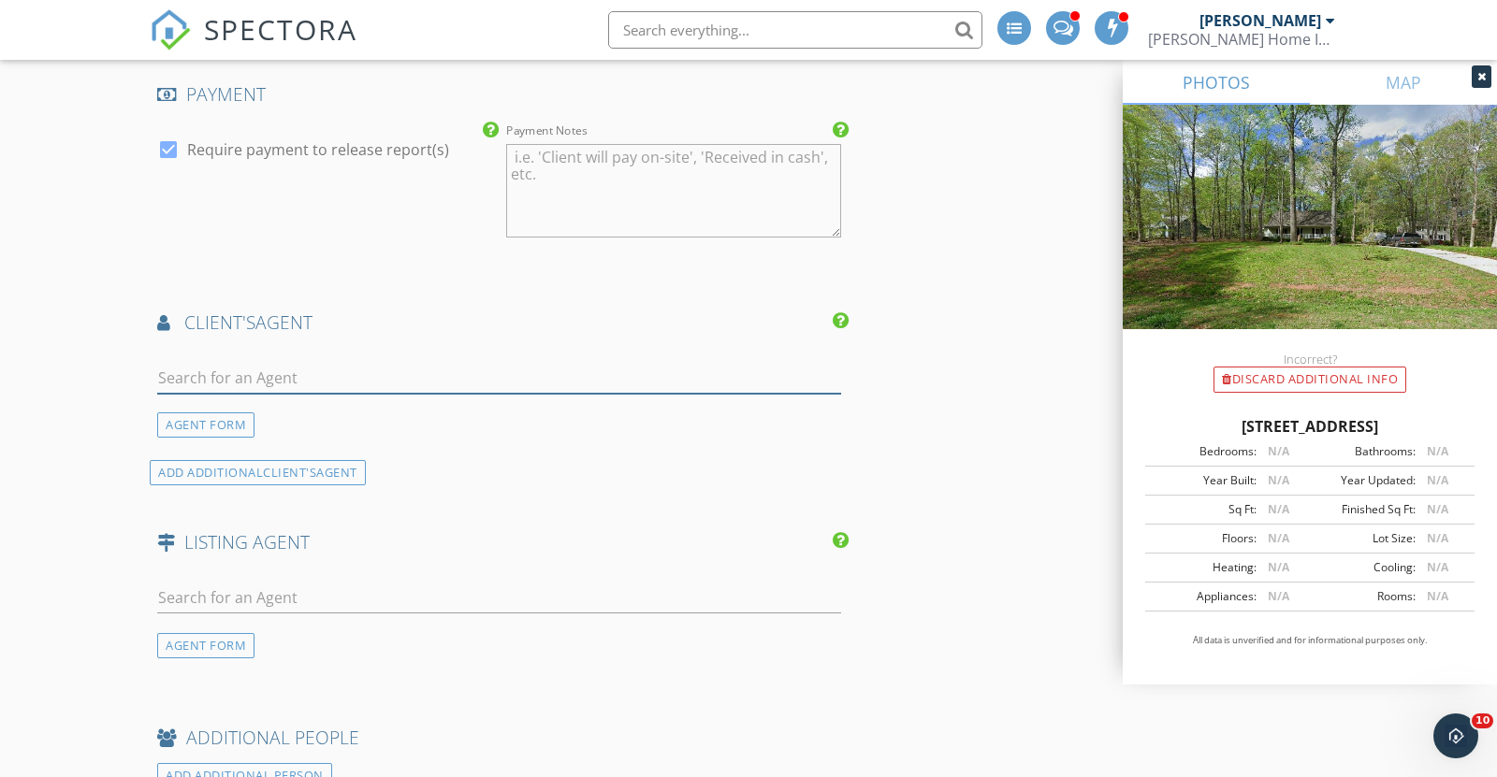
click at [361, 363] on input "text" at bounding box center [499, 378] width 684 height 31
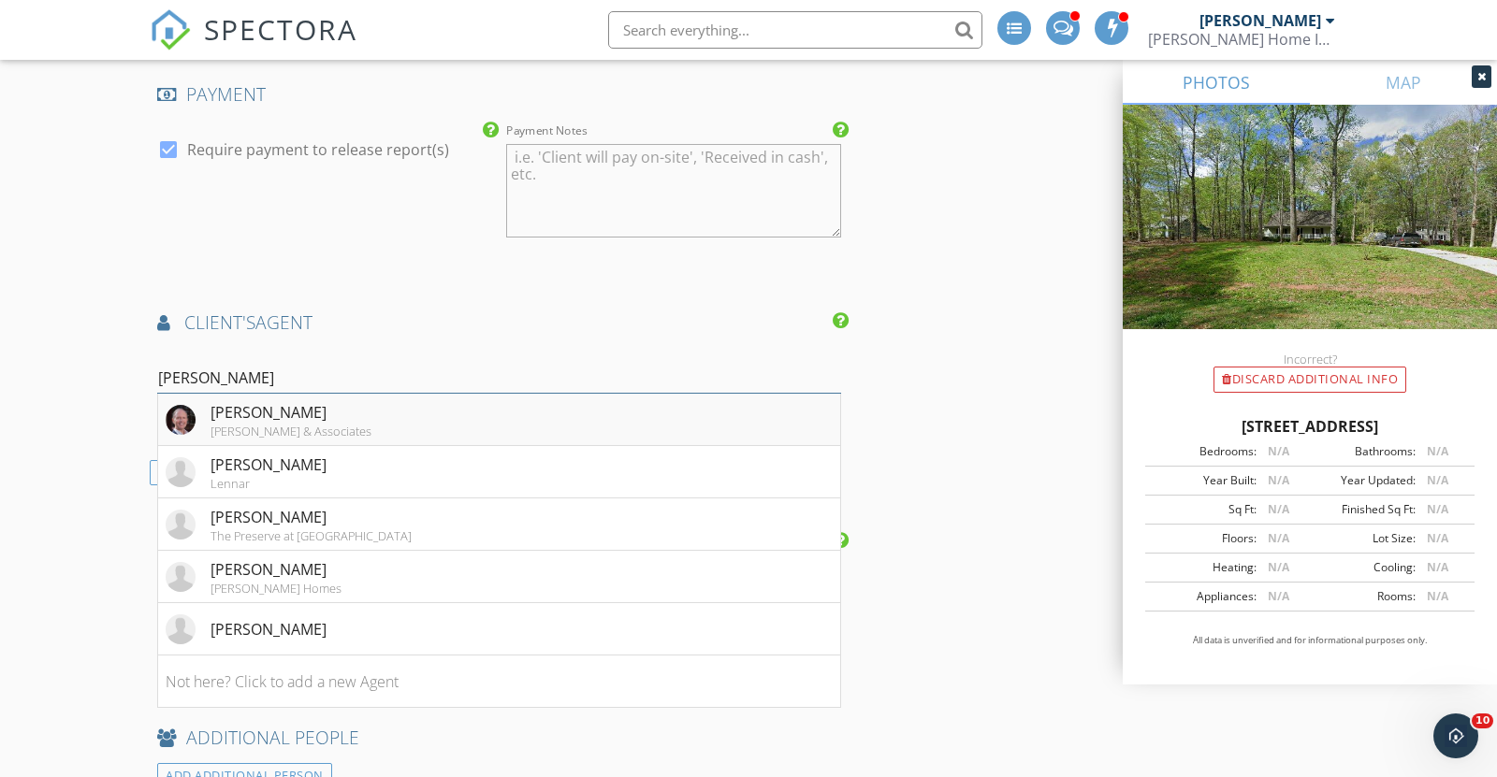
type input "Tony"
click at [241, 424] on div "Tony Hall & Associates" at bounding box center [290, 431] width 161 height 15
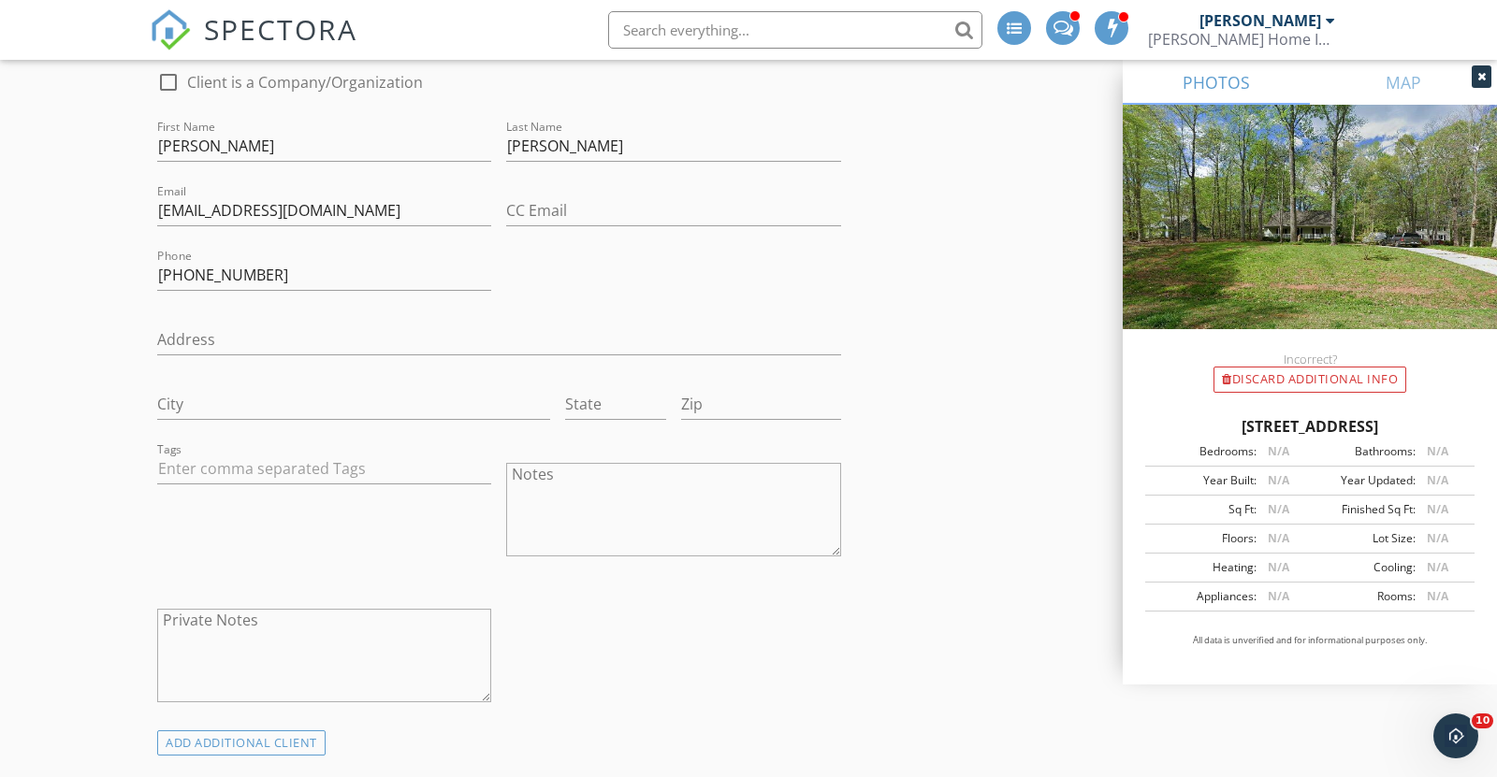
scroll to position [988, 0]
click at [586, 481] on textarea "Notes" at bounding box center [673, 511] width 334 height 94
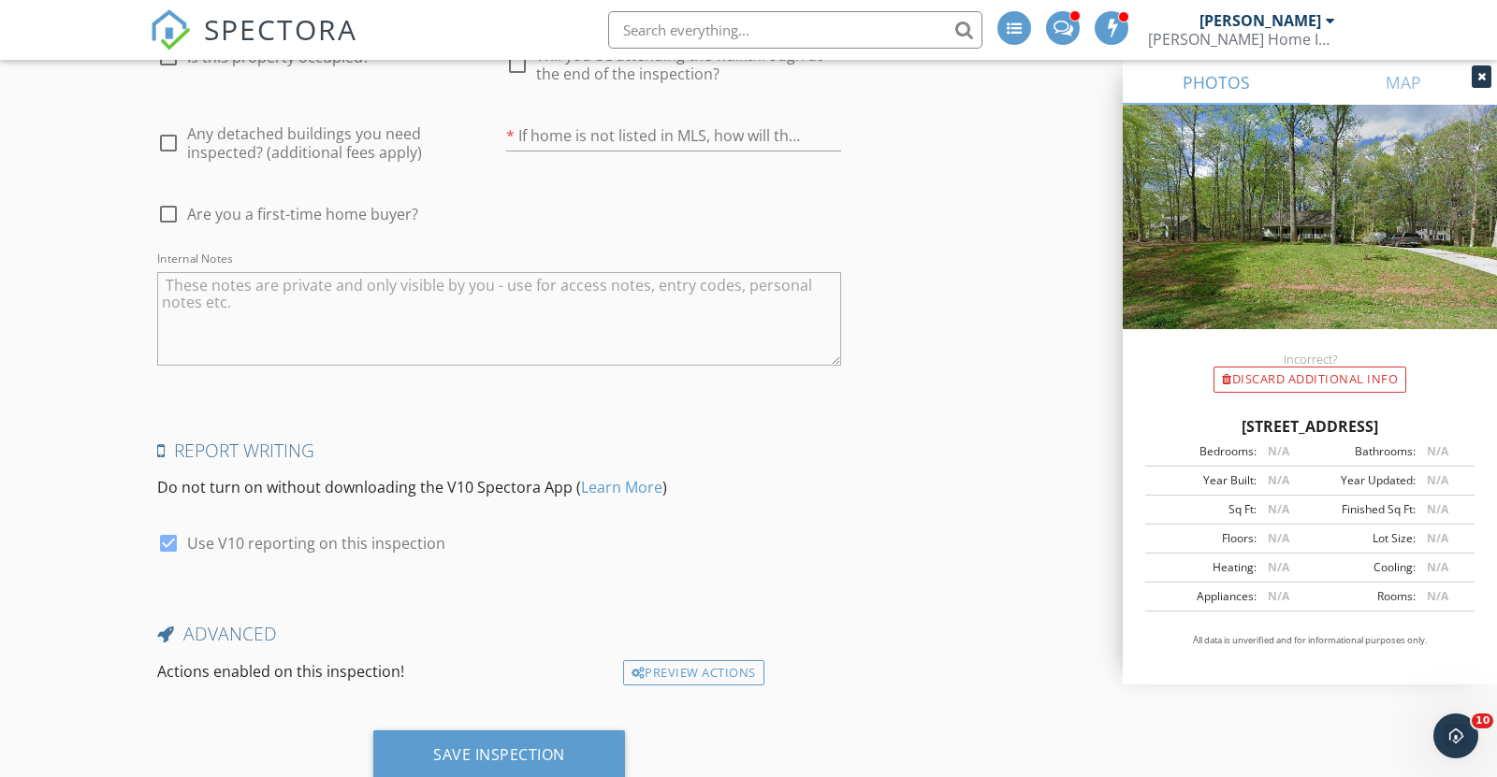
scroll to position [3929, 0]
type textarea "Code #1231 (Front Door)"
click at [485, 745] on div "Save Inspection" at bounding box center [499, 754] width 132 height 19
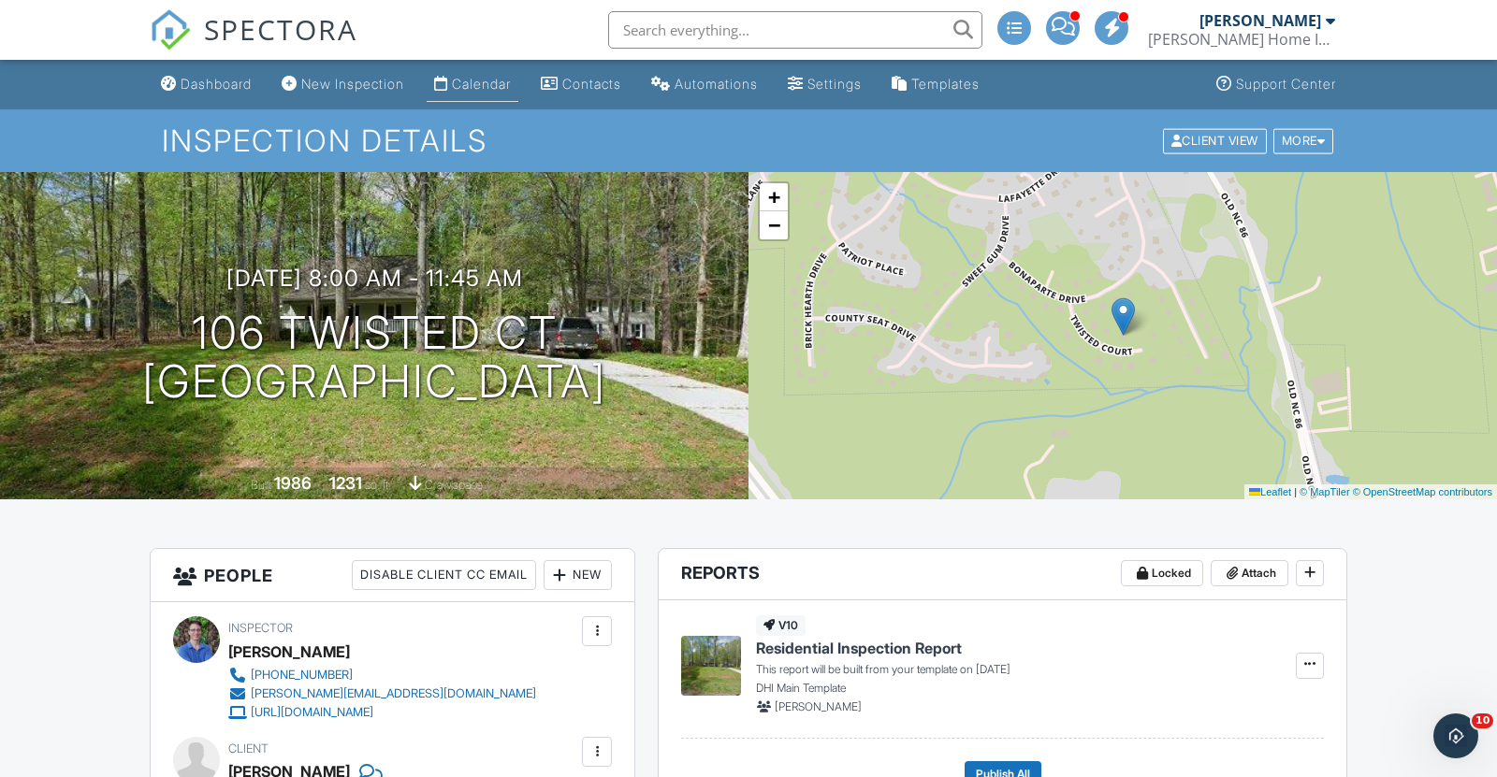
click at [485, 84] on div "Calendar" at bounding box center [481, 84] width 59 height 16
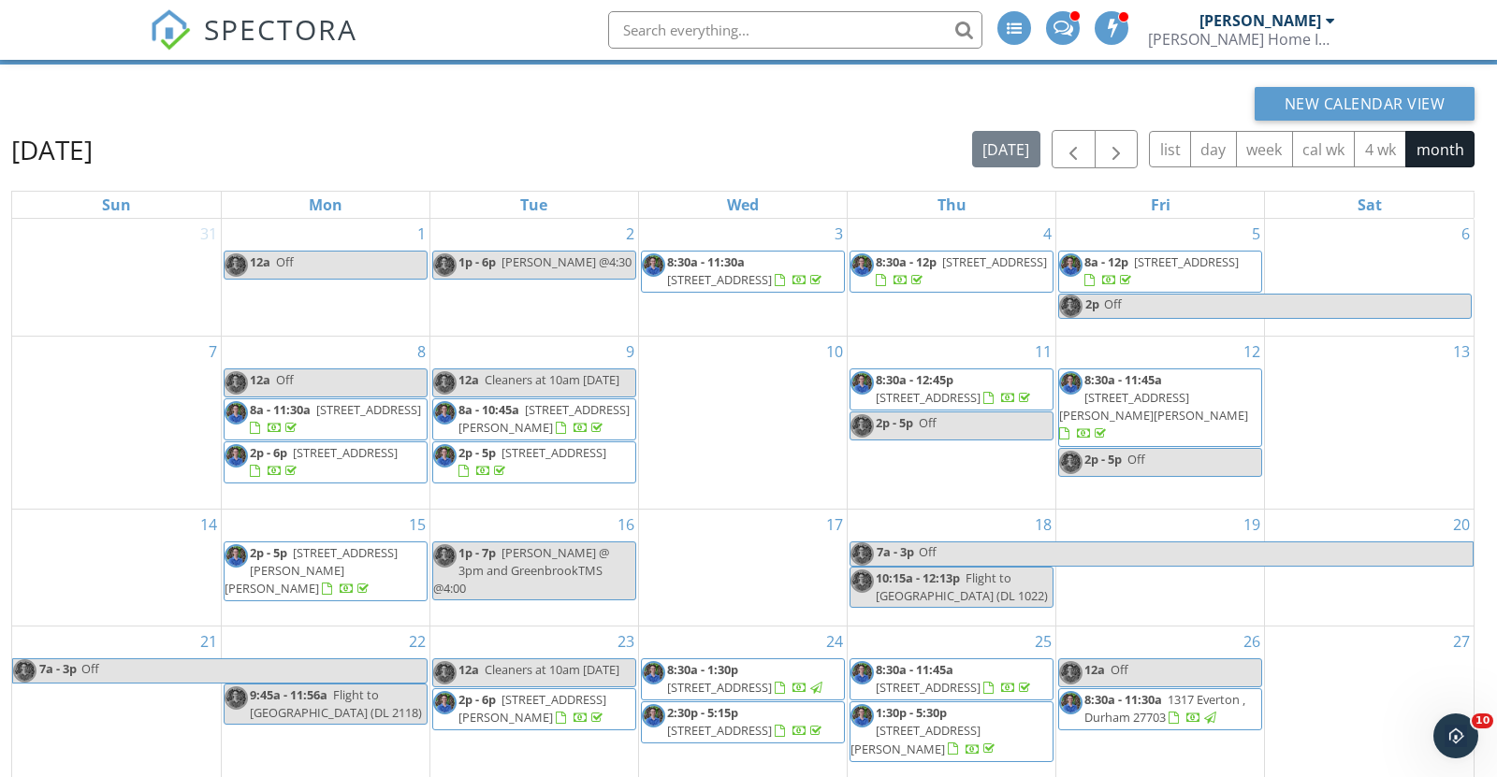
scroll to position [104, 0]
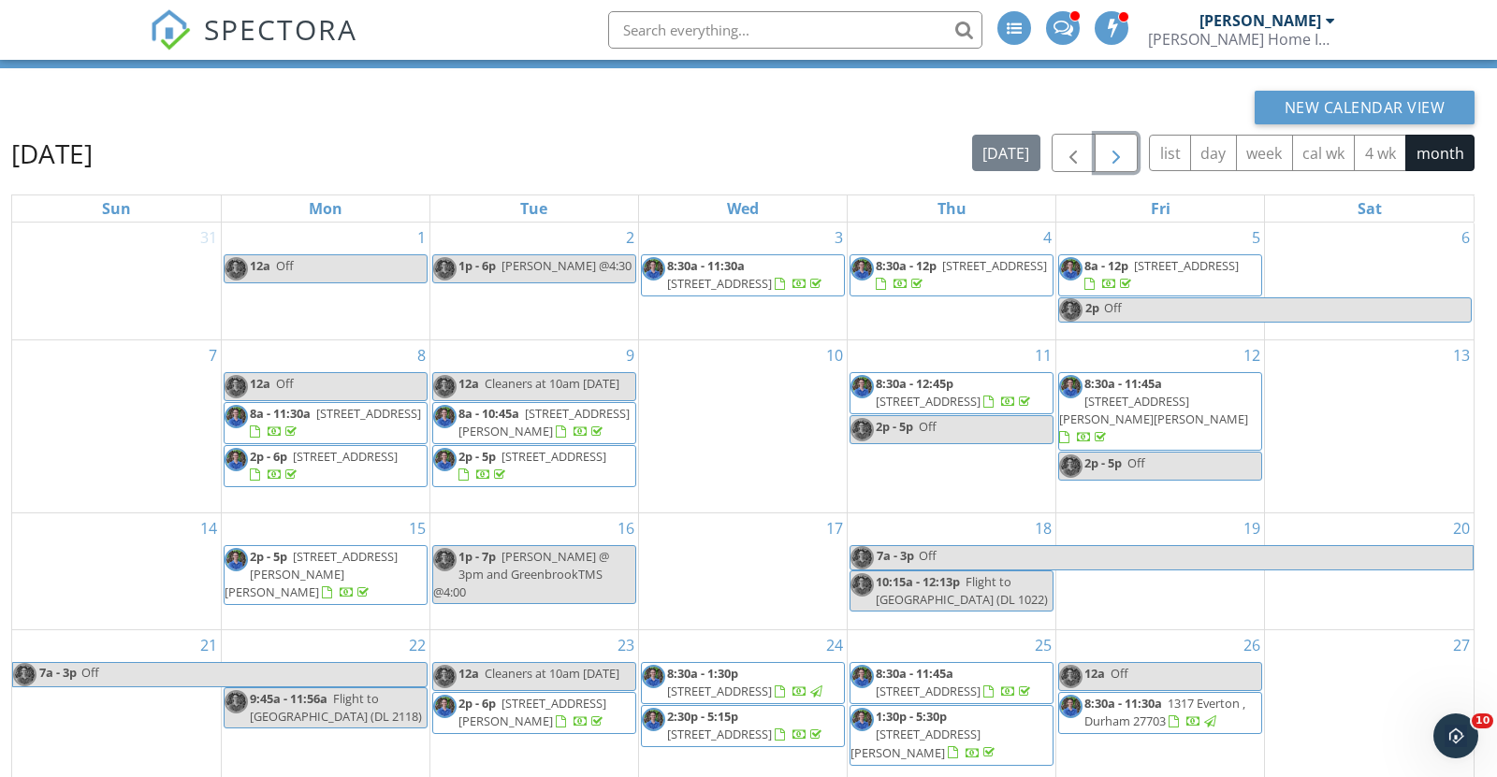
click at [1122, 156] on span "button" at bounding box center [1116, 153] width 22 height 22
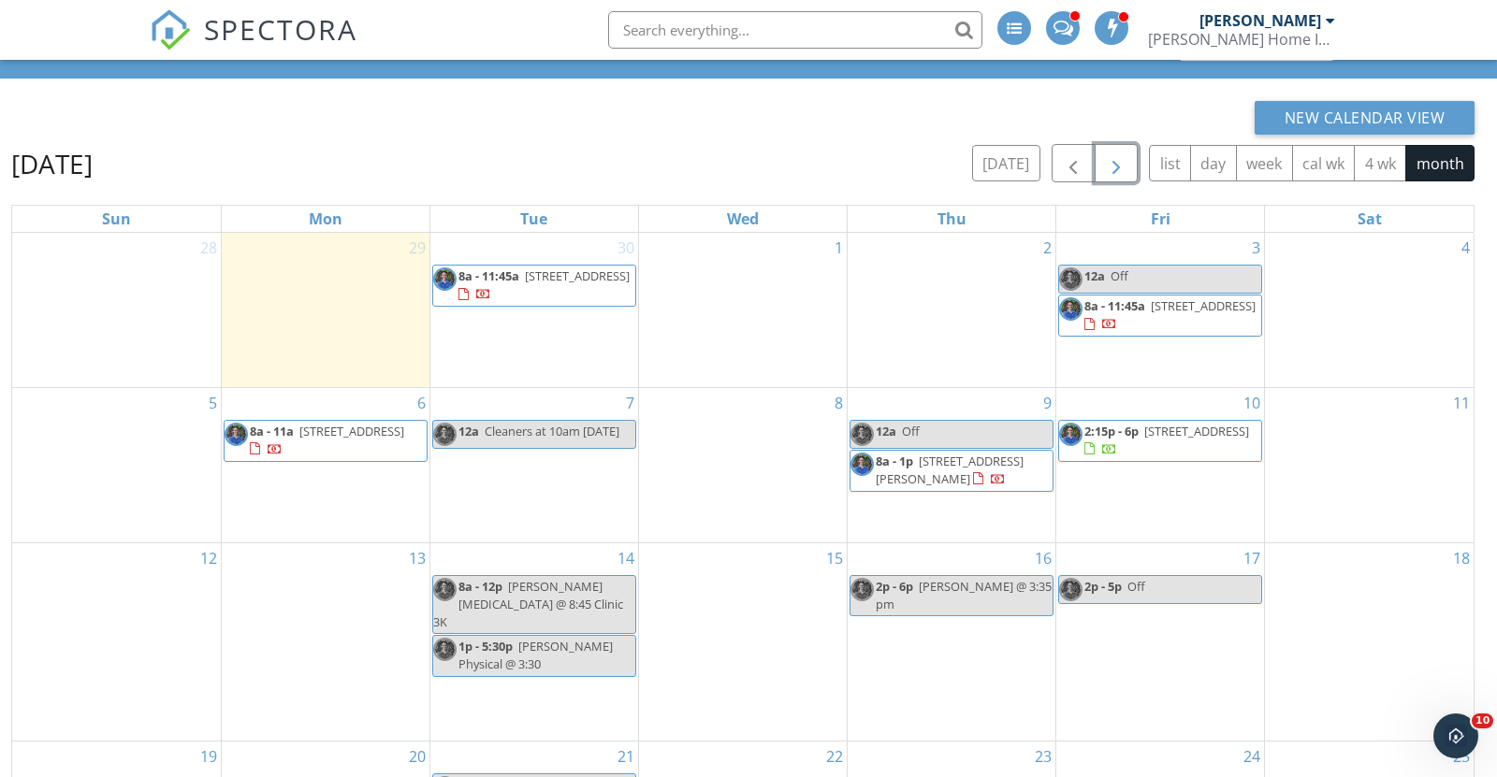
scroll to position [67, 0]
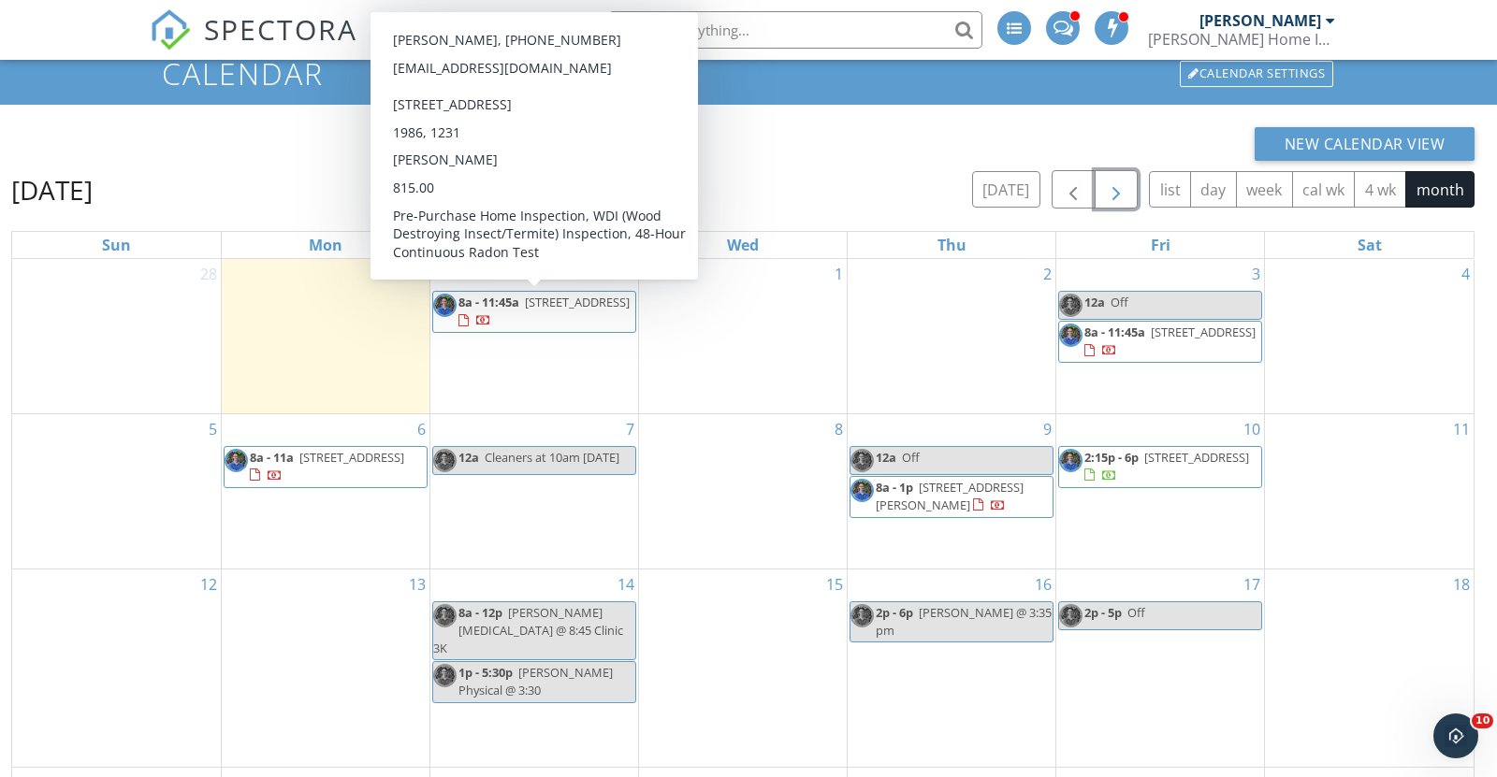
click at [528, 311] on span "106 Twisted Ct, Hillsborough 27278" at bounding box center [577, 302] width 105 height 17
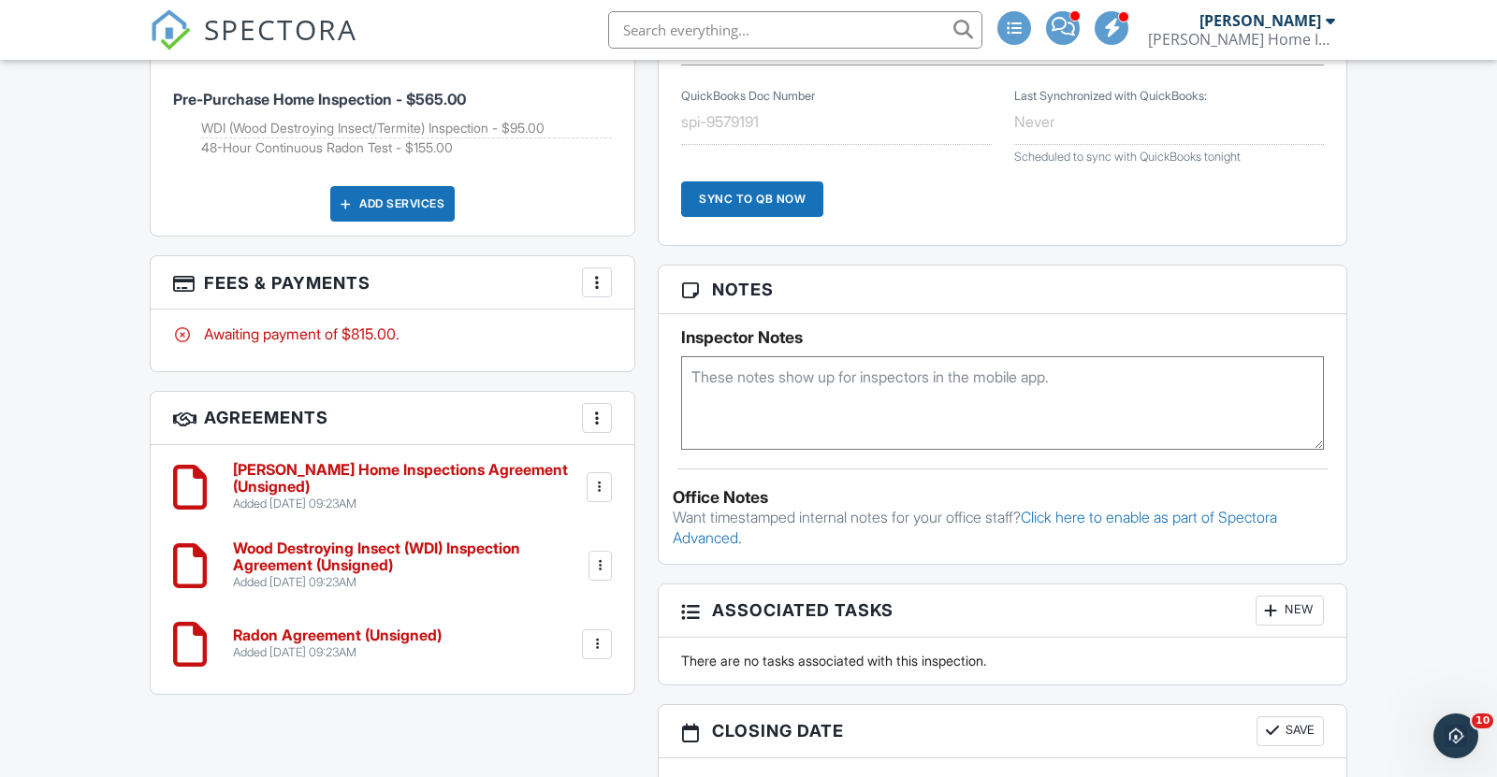
scroll to position [1259, 0]
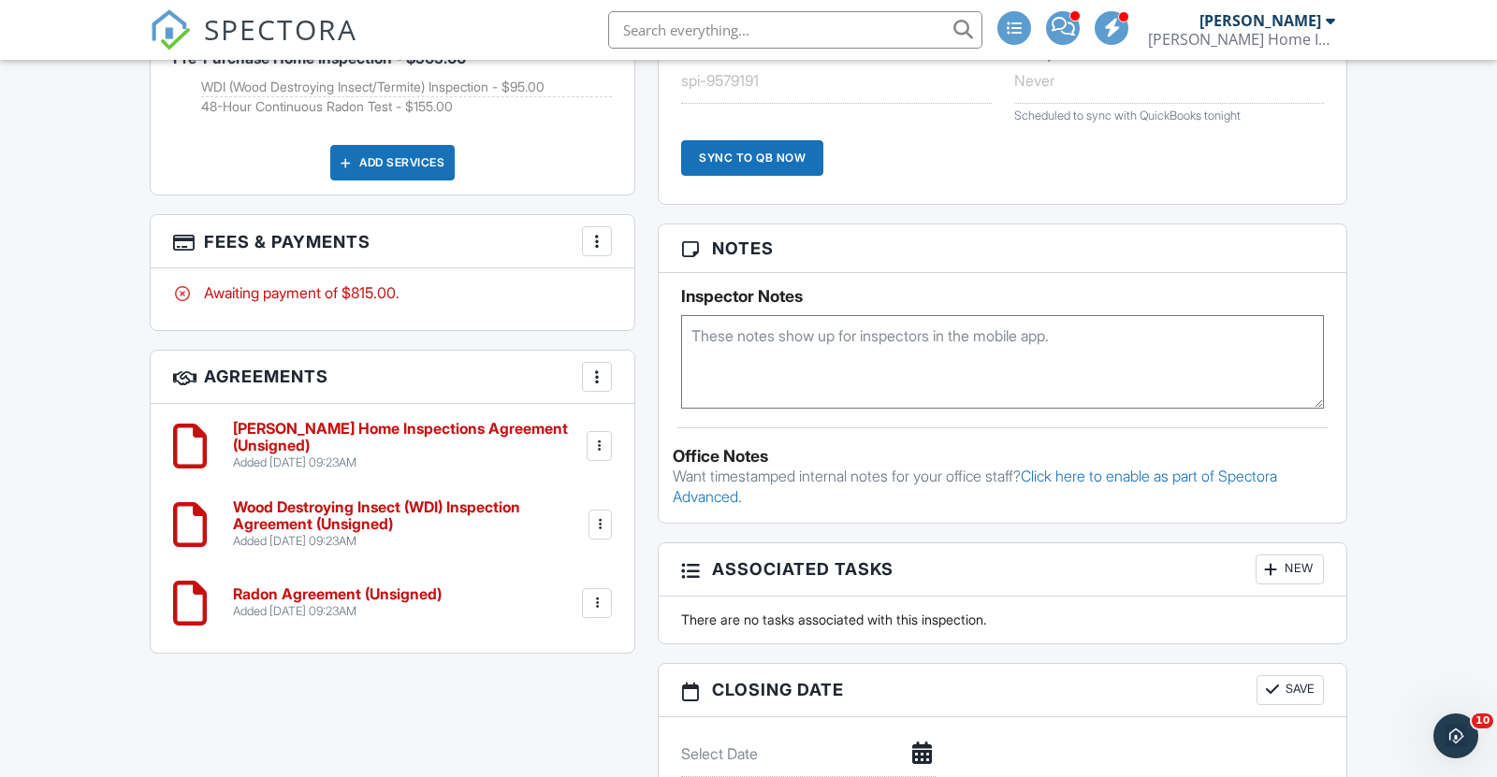
click at [720, 349] on textarea at bounding box center [1002, 362] width 643 height 94
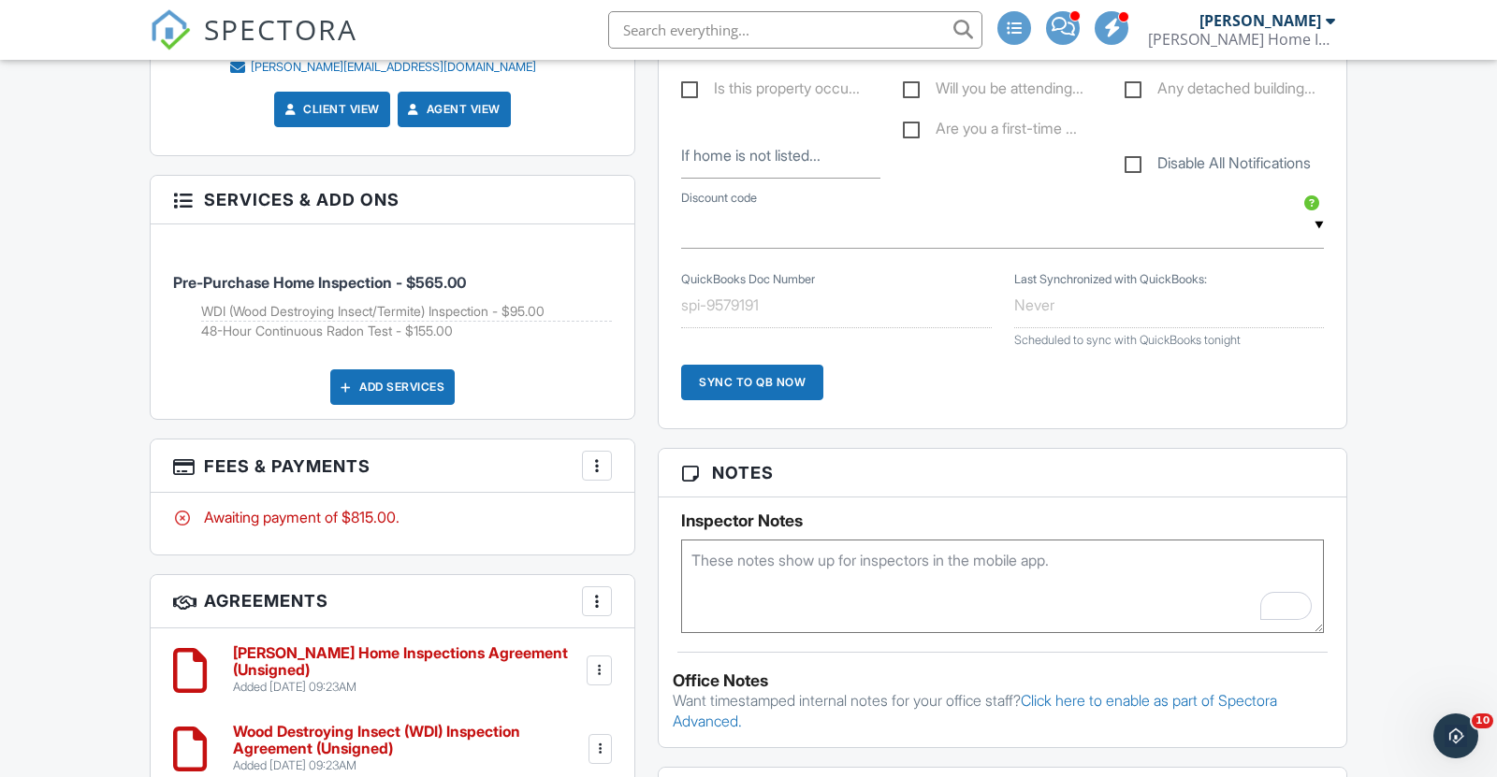
scroll to position [1352, 0]
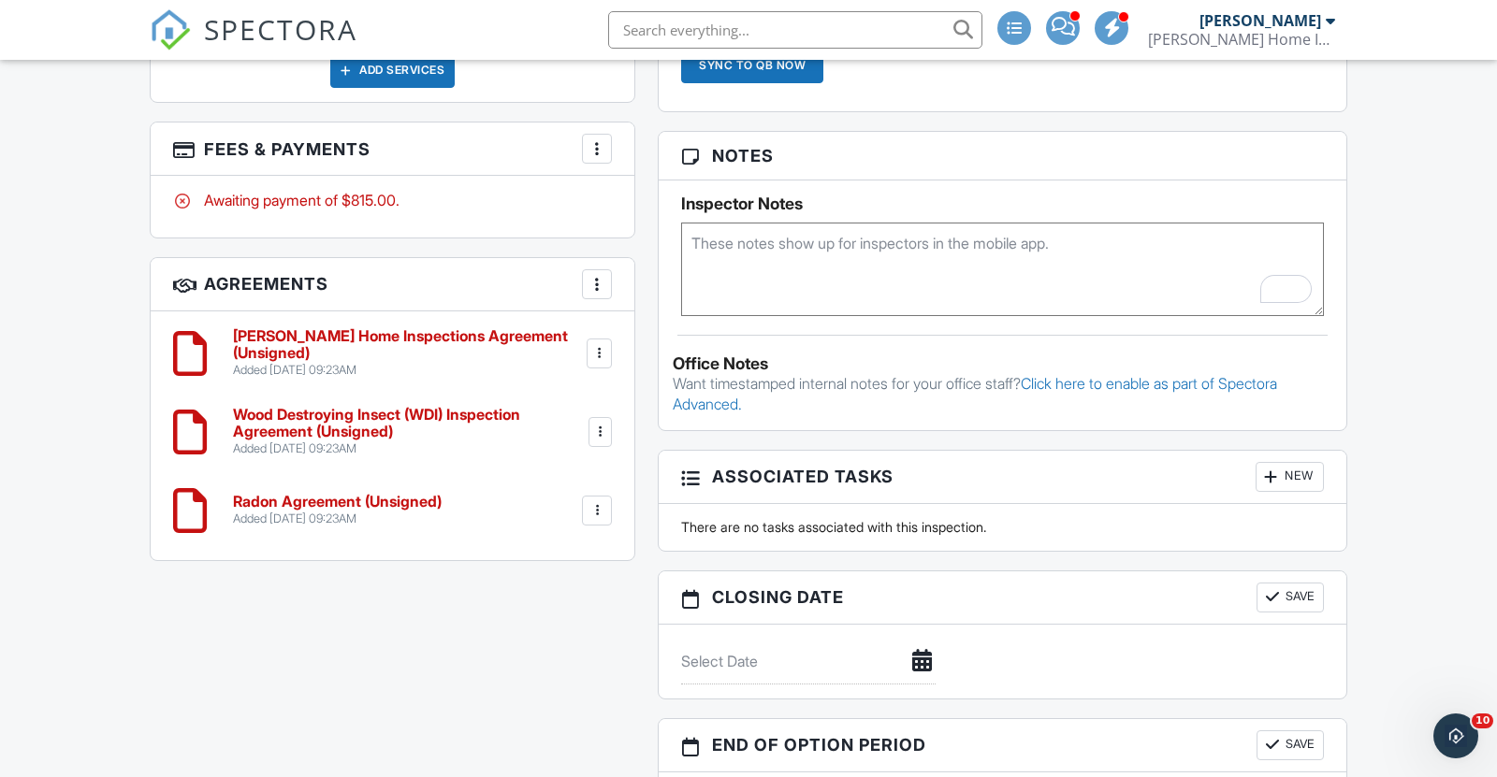
click at [833, 257] on textarea "To enrich screen reader interactions, please activate Accessibility in Grammarl…" at bounding box center [1002, 270] width 643 height 94
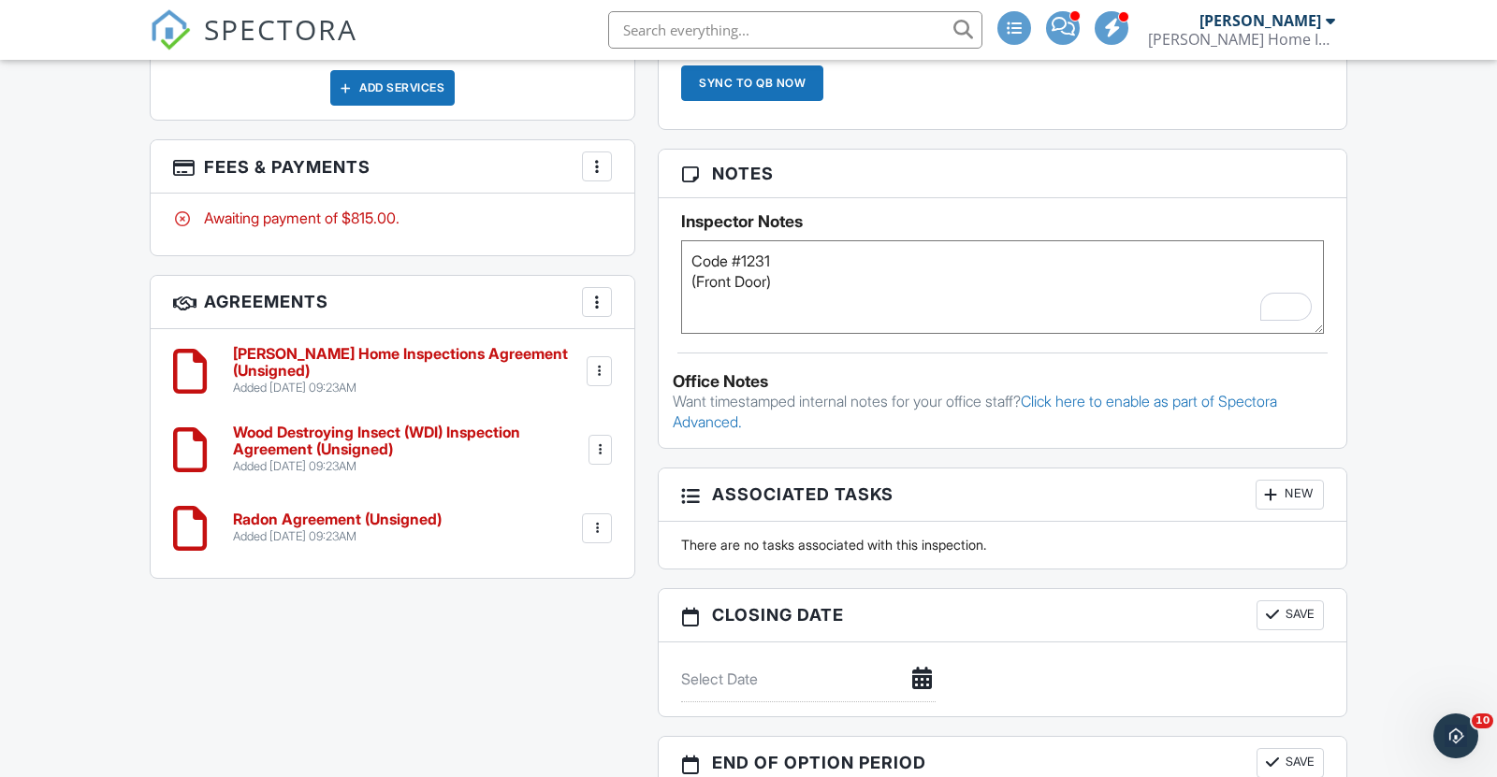
scroll to position [1176, 0]
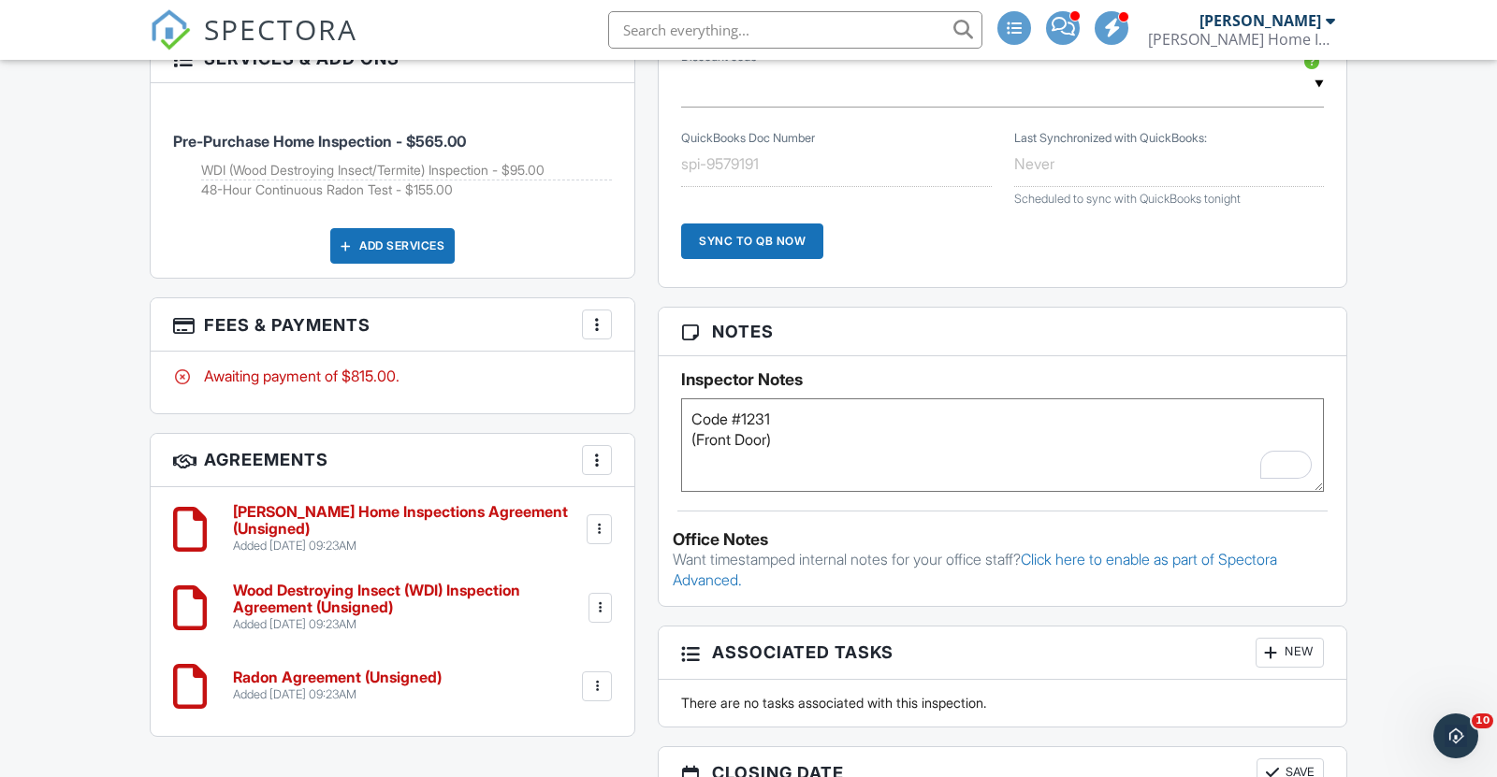
type textarea "Code #1231 (Front Door)"
click at [1431, 503] on div "Dashboard New Inspection Calendar Contacts Automations Settings Templates Suppo…" at bounding box center [748, 427] width 1497 height 3087
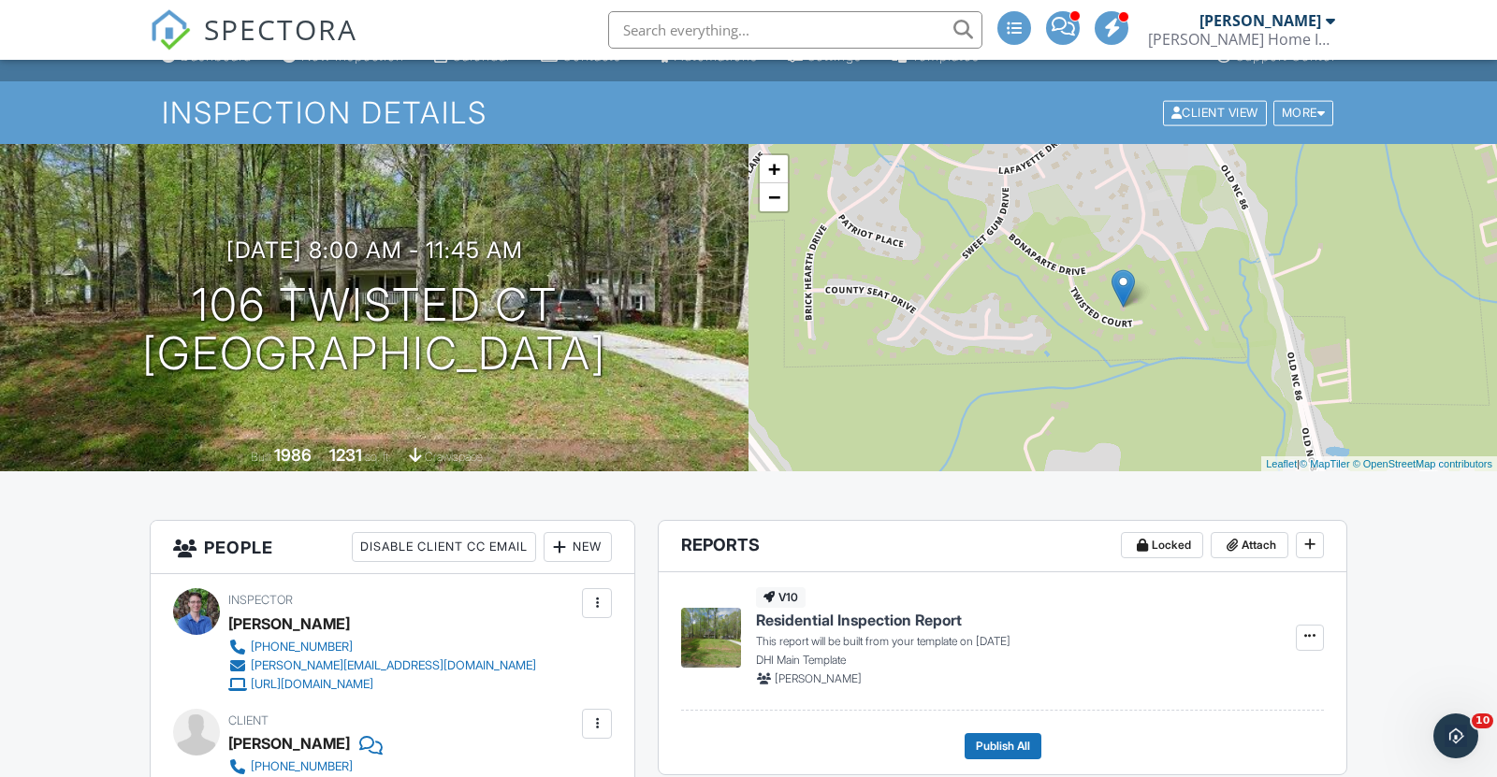
scroll to position [0, 0]
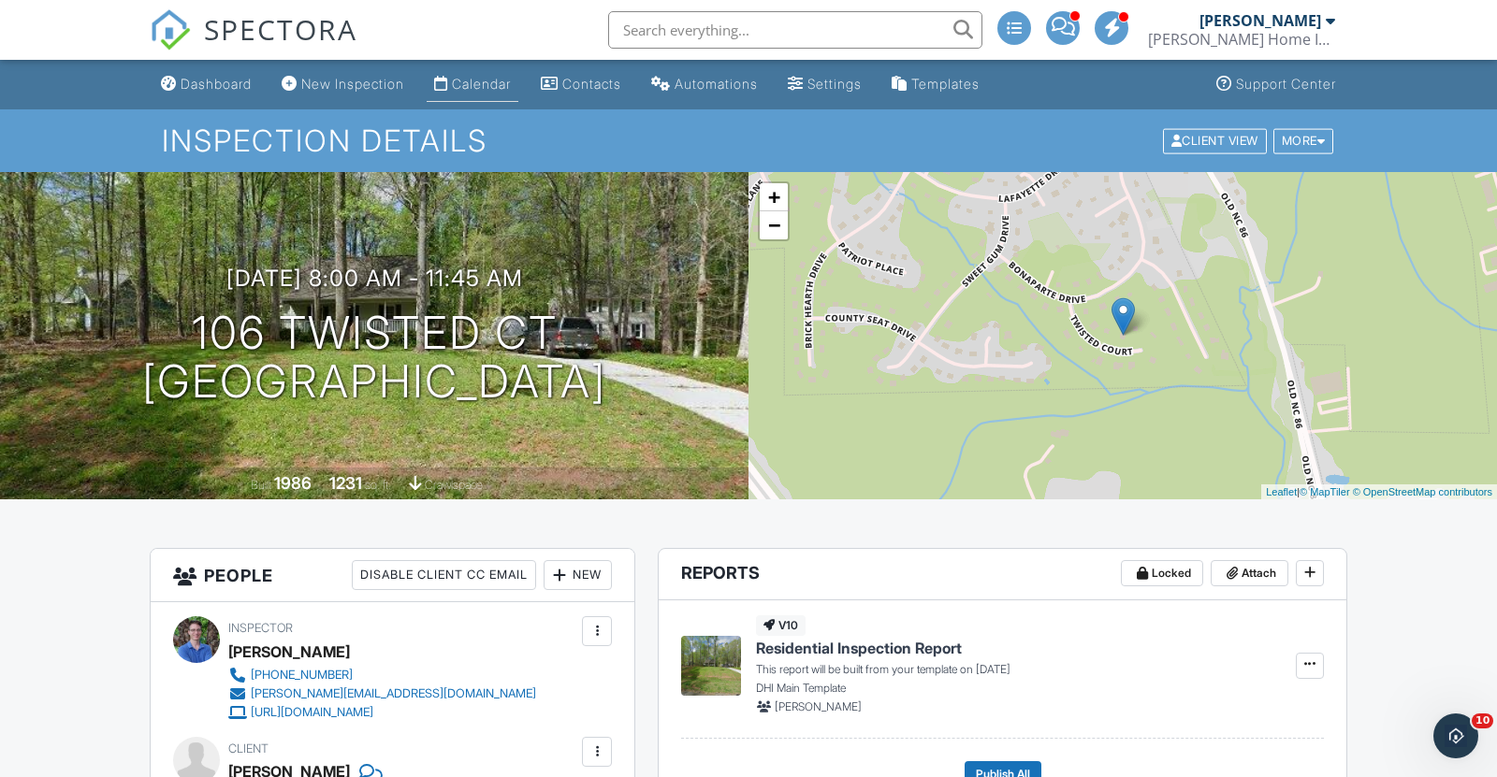
click at [505, 86] on div "Calendar" at bounding box center [481, 84] width 59 height 16
